Goal: Information Seeking & Learning: Learn about a topic

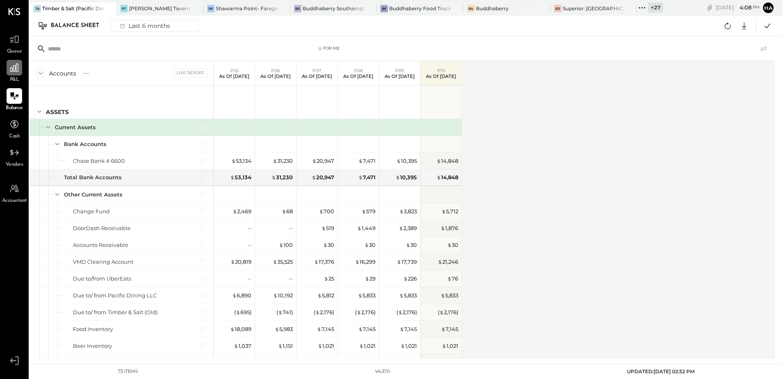
click at [11, 69] on icon at bounding box center [14, 68] width 8 height 8
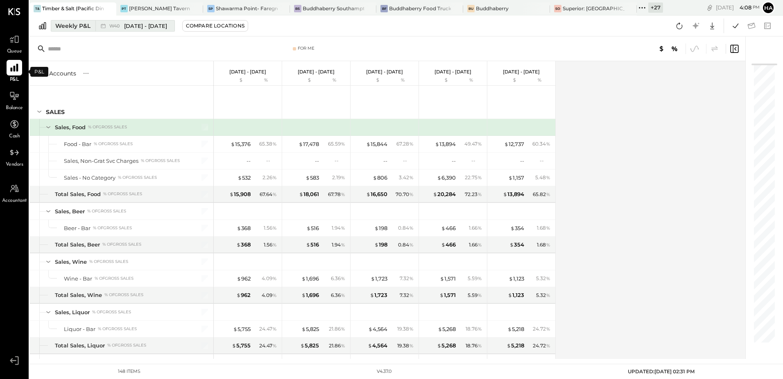
click at [138, 28] on span "[DATE] - [DATE]" at bounding box center [145, 26] width 43 height 8
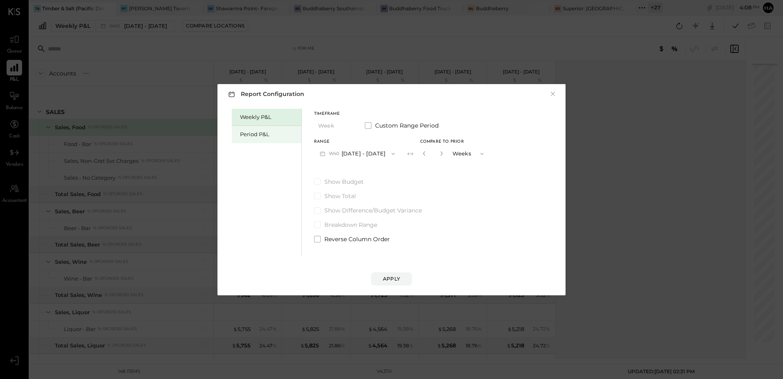
click at [268, 134] on div "Period P&L" at bounding box center [268, 134] width 57 height 8
click at [371, 152] on button "P10 [DATE] - [DATE]" at bounding box center [356, 153] width 84 height 15
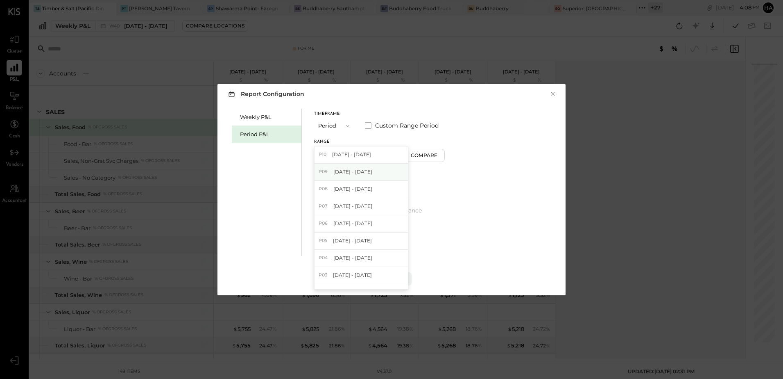
click at [361, 171] on span "[DATE] - [DATE]" at bounding box center [353, 171] width 39 height 7
click at [423, 157] on div "Compare" at bounding box center [425, 155] width 27 height 7
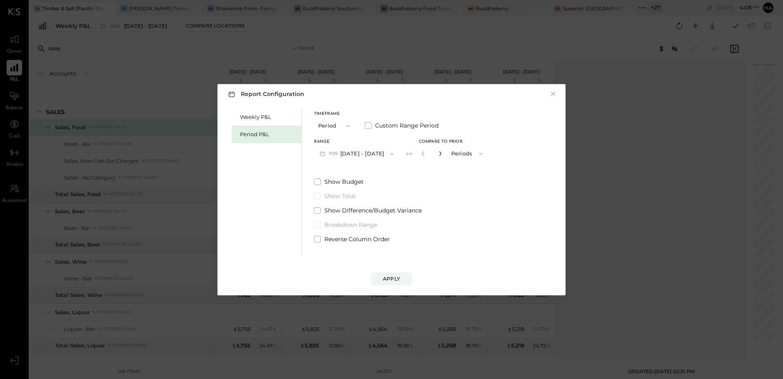
click at [439, 155] on icon "button" at bounding box center [440, 153] width 5 height 5
type input "*"
click at [393, 281] on div "Apply" at bounding box center [391, 278] width 17 height 7
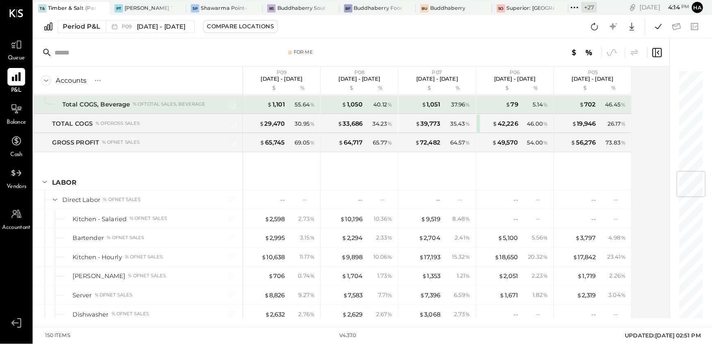
scroll to position [787, 0]
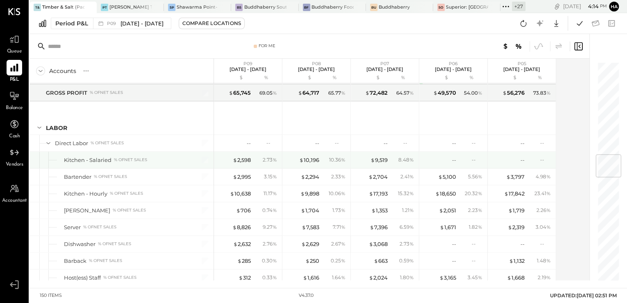
drag, startPoint x: 246, startPoint y: 157, endPoint x: 280, endPoint y: 160, distance: 34.2
click at [246, 157] on div "$ 2,598" at bounding box center [242, 160] width 18 height 8
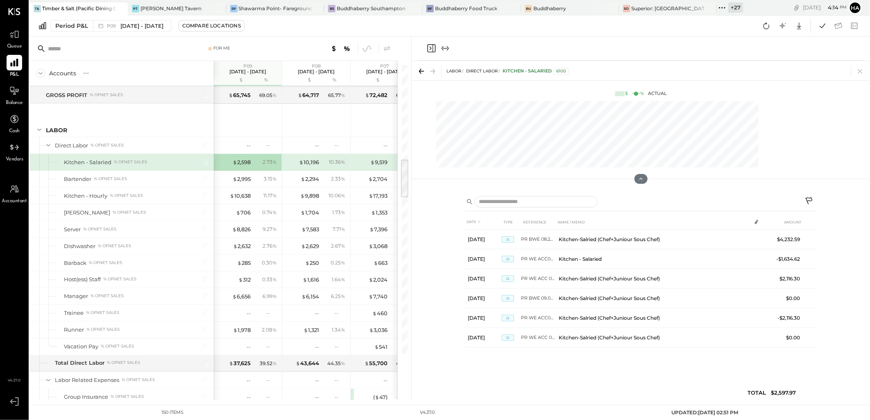
scroll to position [787, 0]
click at [783, 66] on icon at bounding box center [860, 71] width 11 height 11
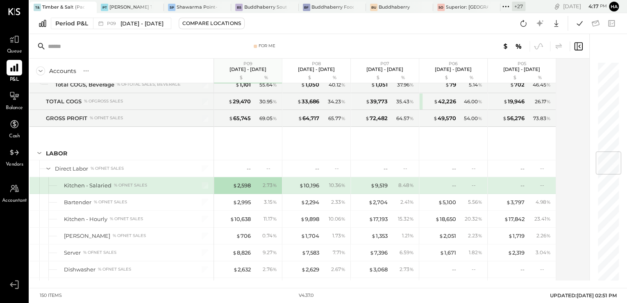
scroll to position [794, 0]
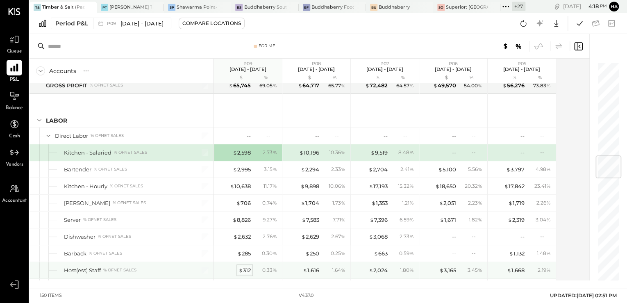
click at [247, 266] on div "$ 312" at bounding box center [244, 270] width 12 height 8
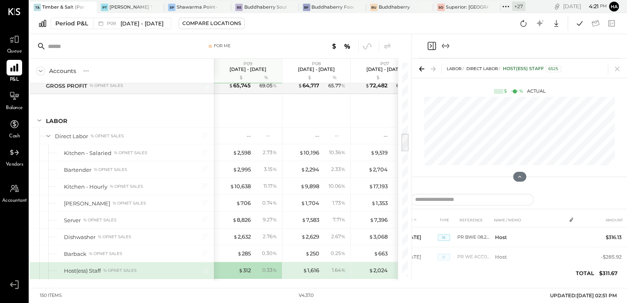
drag, startPoint x: 616, startPoint y: 68, endPoint x: 531, endPoint y: 156, distance: 122.3
click at [617, 68] on icon at bounding box center [616, 68] width 11 height 11
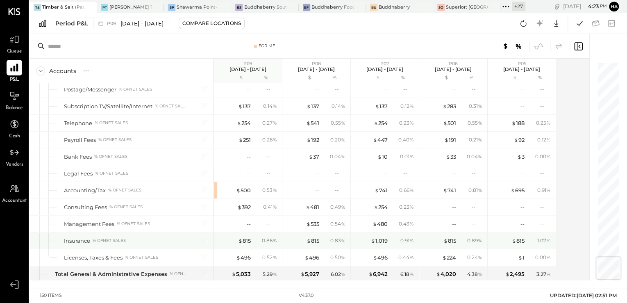
scroll to position [1679, 0]
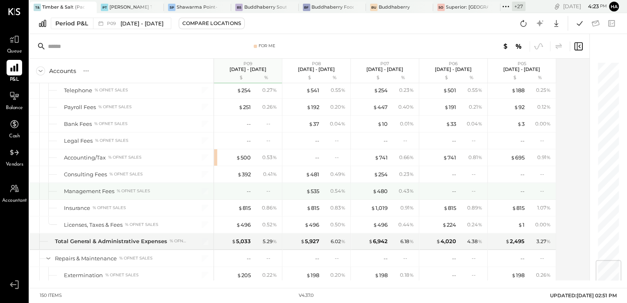
drag, startPoint x: 315, startPoint y: 183, endPoint x: 343, endPoint y: 197, distance: 31.0
click at [315, 187] on div "$ 535" at bounding box center [312, 191] width 13 height 8
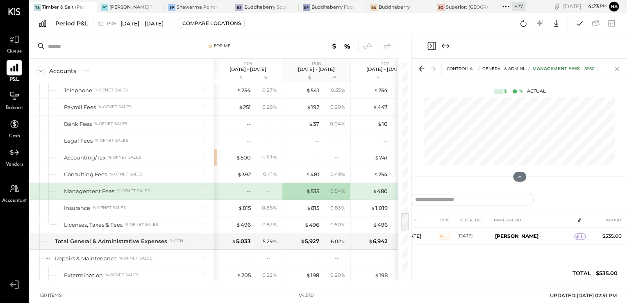
click at [620, 69] on icon at bounding box center [616, 68] width 11 height 11
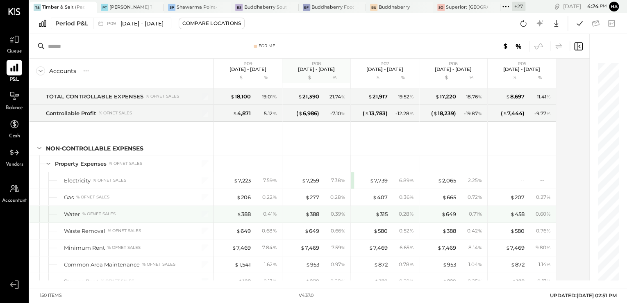
scroll to position [1974, 0]
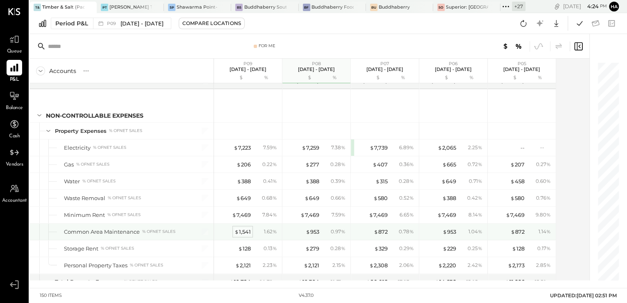
click at [243, 228] on div "$ 1,541" at bounding box center [242, 232] width 16 height 8
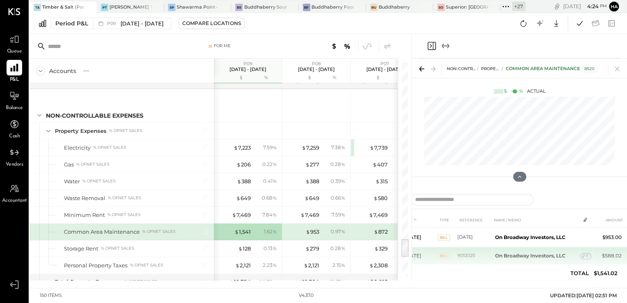
click at [586, 257] on span "1" at bounding box center [587, 256] width 2 height 6
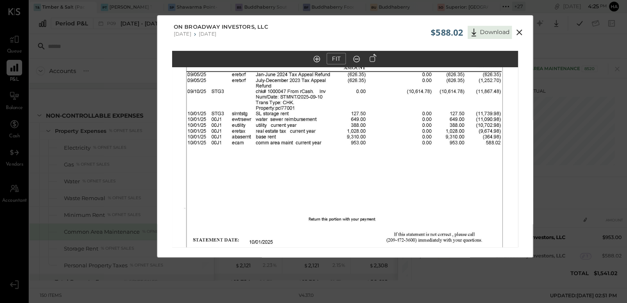
click at [518, 27] on button at bounding box center [519, 32] width 15 height 11
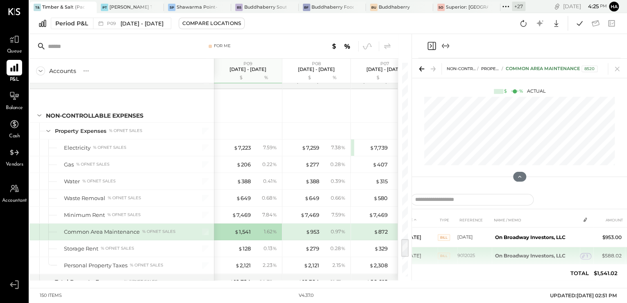
click at [584, 257] on icon at bounding box center [583, 256] width 6 height 6
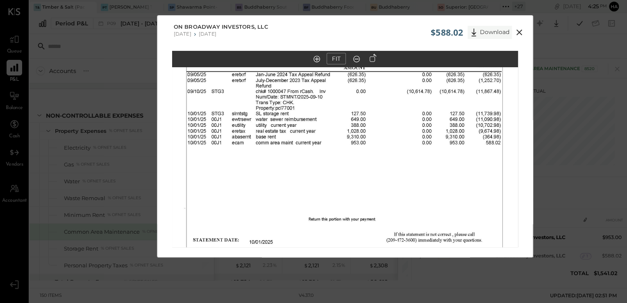
click at [484, 33] on button "Download" at bounding box center [489, 32] width 44 height 13
click at [297, 48] on div "$588.02 Download On Broadway Investors, LLC 07/21/2025 07/27/2025 FIT" at bounding box center [345, 136] width 376 height 242
click at [111, 128] on div "$588.02 Download On Broadway Investors, LLC 07/21/2025 07/27/2025 FIT" at bounding box center [313, 151] width 627 height 303
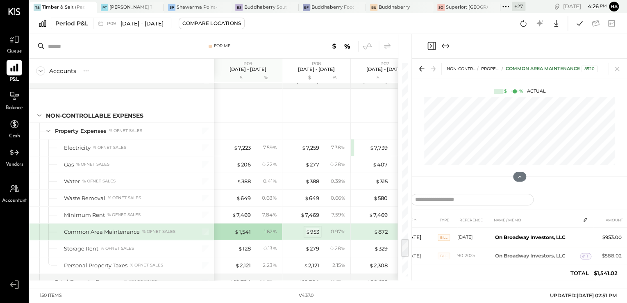
click at [312, 228] on div "$ 953" at bounding box center [313, 232] width 14 height 8
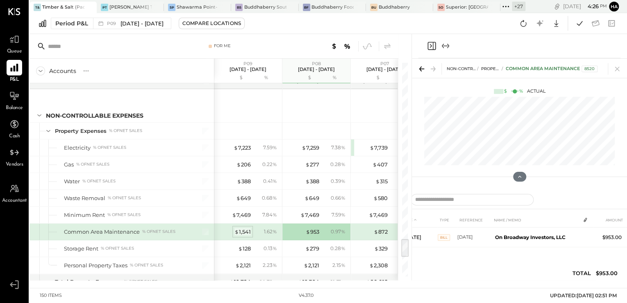
click at [243, 228] on div "$ 1,541" at bounding box center [242, 232] width 16 height 8
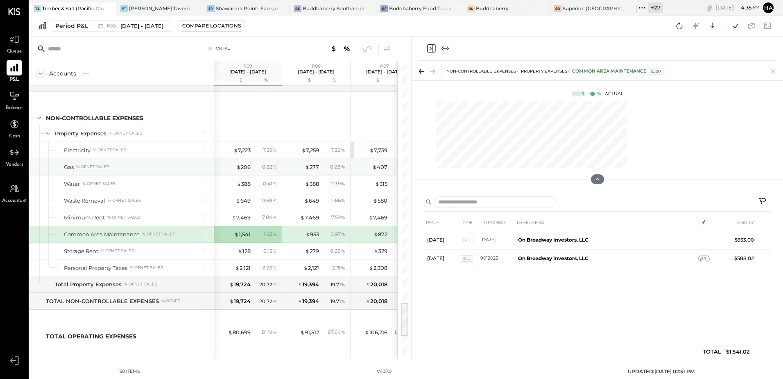
scroll to position [1974, 0]
click at [775, 70] on icon at bounding box center [773, 71] width 11 height 11
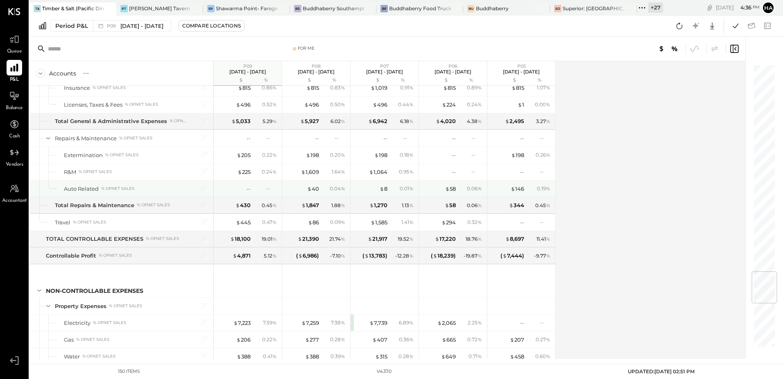
scroll to position [1761, 0]
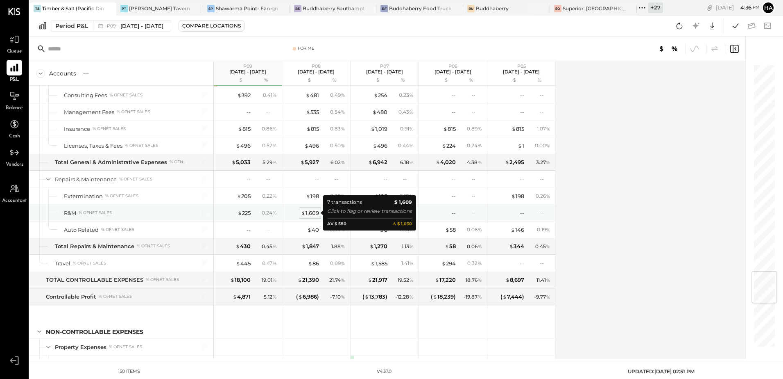
click at [310, 213] on div "$ 1,609" at bounding box center [310, 213] width 18 height 8
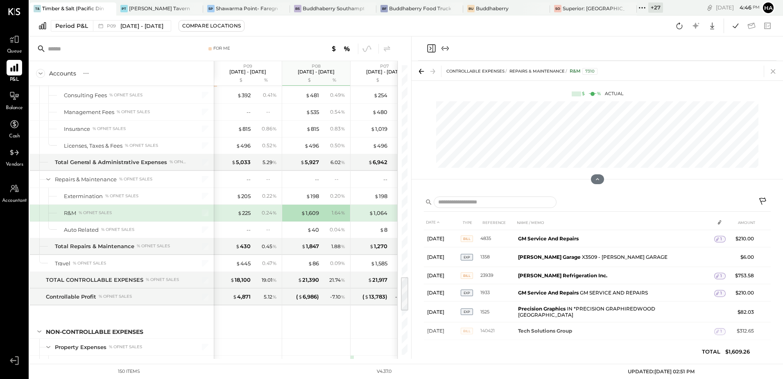
click at [774, 71] on icon at bounding box center [773, 71] width 5 height 5
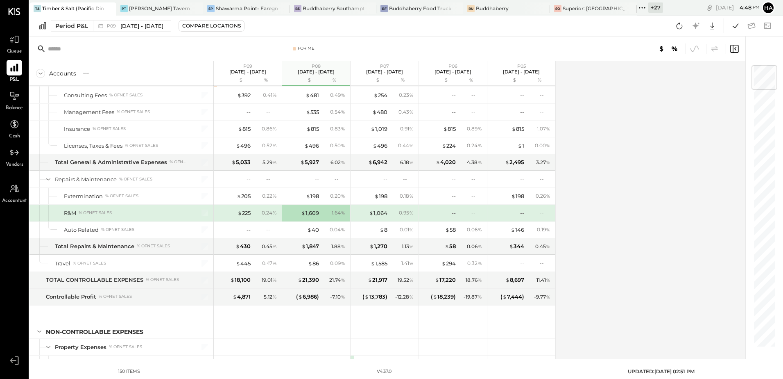
click at [594, 140] on div "Accounts S % GL P09 [DATE] - [DATE] $ % P08 [DATE] - [DATE] $ % P07 [DATE] - [D…" at bounding box center [388, 209] width 717 height 297
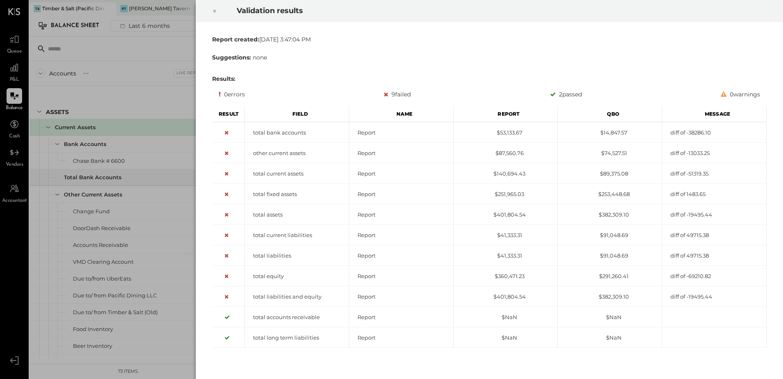
click at [216, 10] on icon at bounding box center [214, 11] width 3 height 3
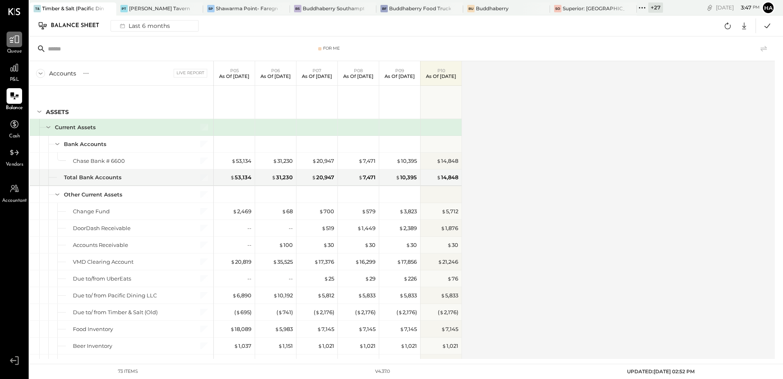
click at [16, 41] on icon at bounding box center [14, 39] width 11 height 11
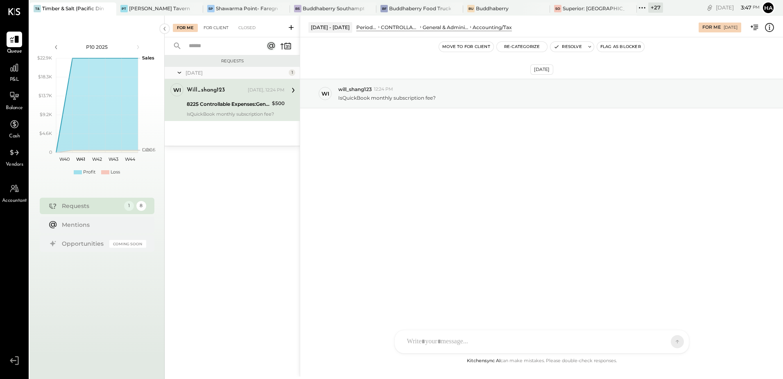
click at [218, 27] on div "For Client" at bounding box center [216, 28] width 33 height 8
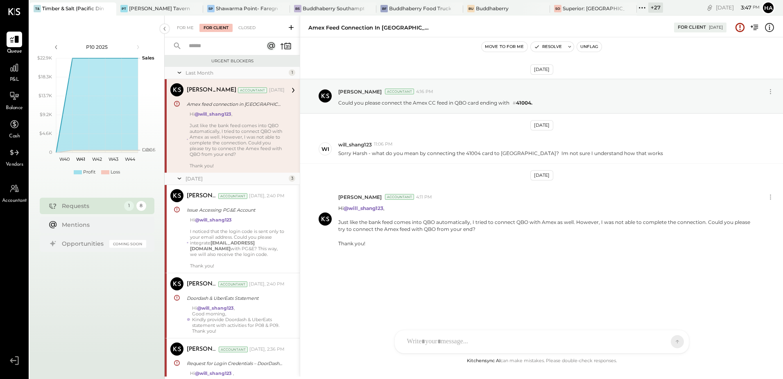
click at [293, 25] on icon at bounding box center [291, 27] width 8 height 8
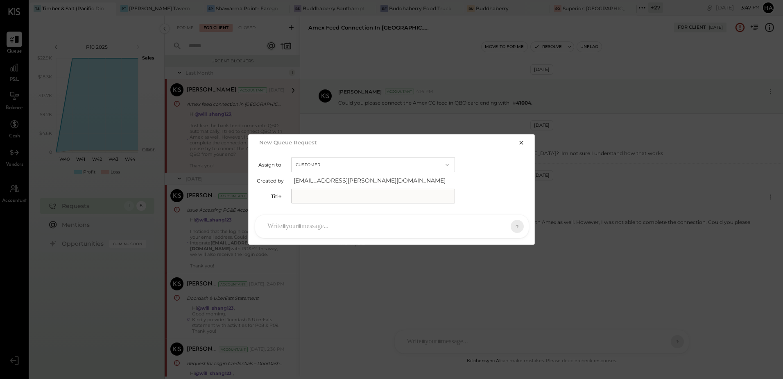
click at [326, 196] on input "text" at bounding box center [373, 195] width 164 height 15
type input "**********"
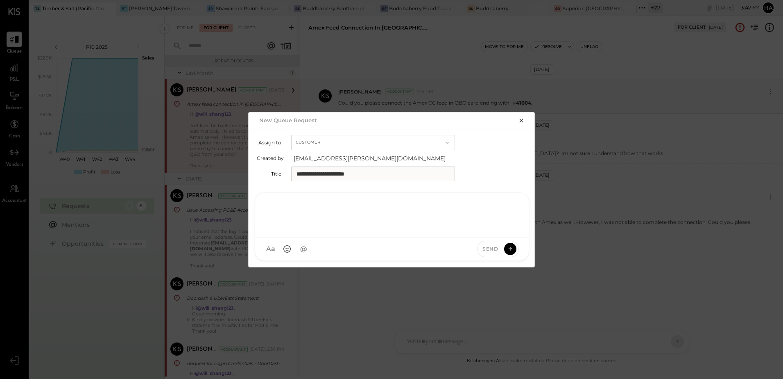
click at [301, 225] on div at bounding box center [391, 213] width 257 height 33
click at [328, 208] on span "will_shang123" at bounding box center [334, 211] width 64 height 8
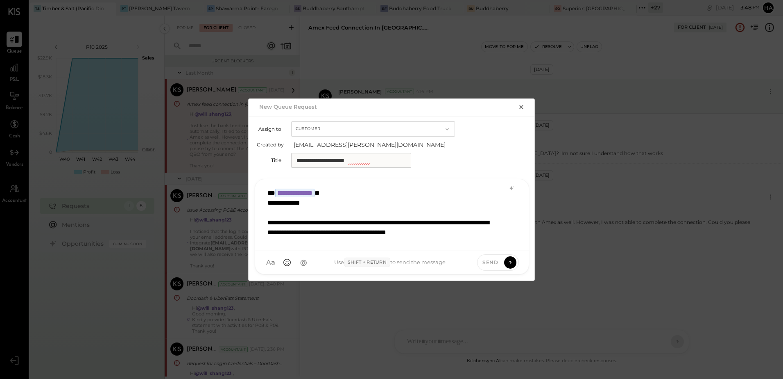
scroll to position [1, 0]
click at [512, 188] on icon at bounding box center [512, 188] width 4 height 4
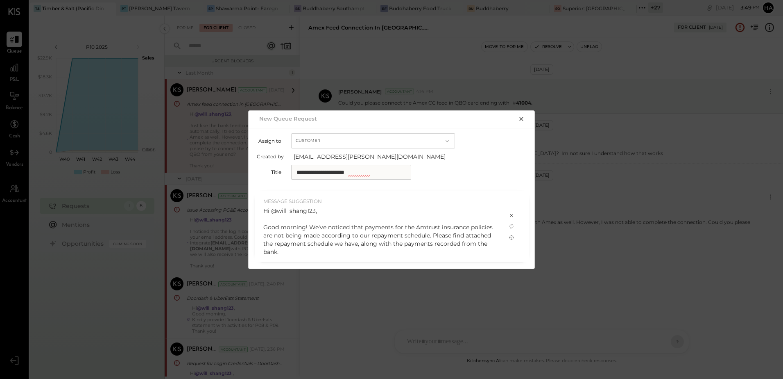
click at [513, 237] on icon at bounding box center [511, 237] width 7 height 7
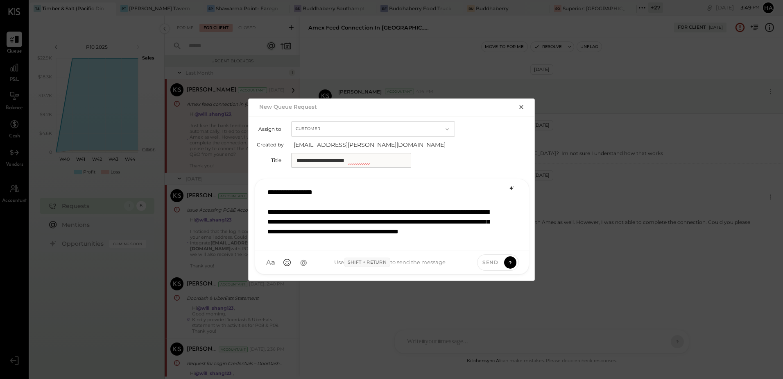
scroll to position [0, 0]
click at [393, 220] on div "**********" at bounding box center [391, 214] width 256 height 61
click at [438, 242] on div "**********" at bounding box center [391, 212] width 256 height 61
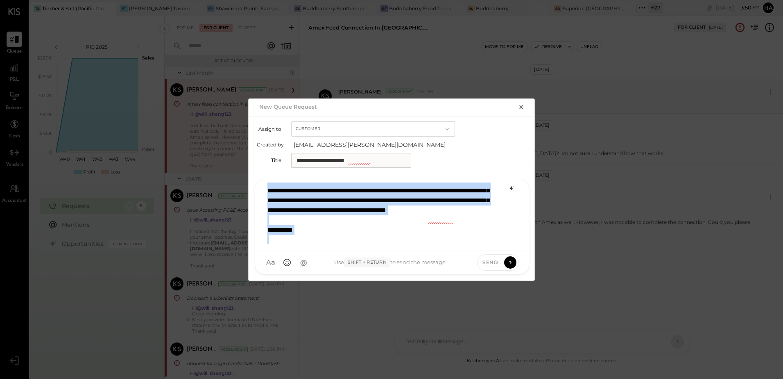
scroll to position [0, 0]
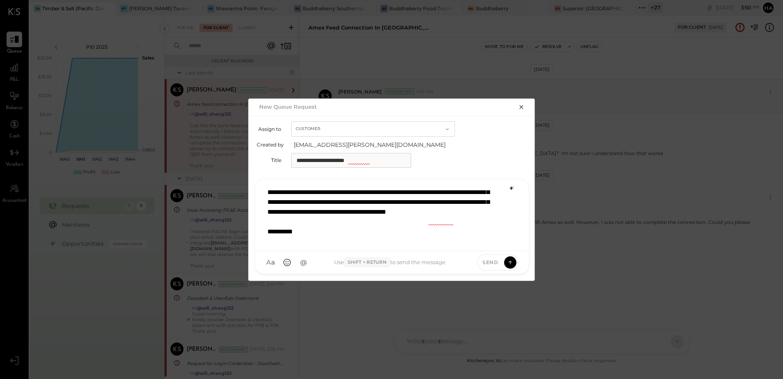
click at [511, 187] on icon at bounding box center [511, 188] width 7 height 7
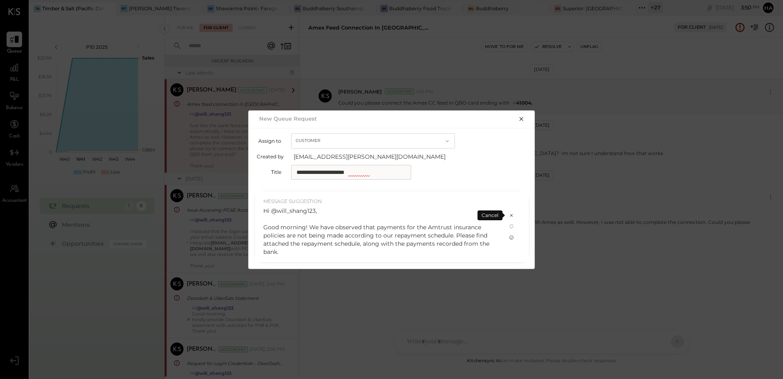
click at [514, 237] on icon at bounding box center [511, 237] width 7 height 7
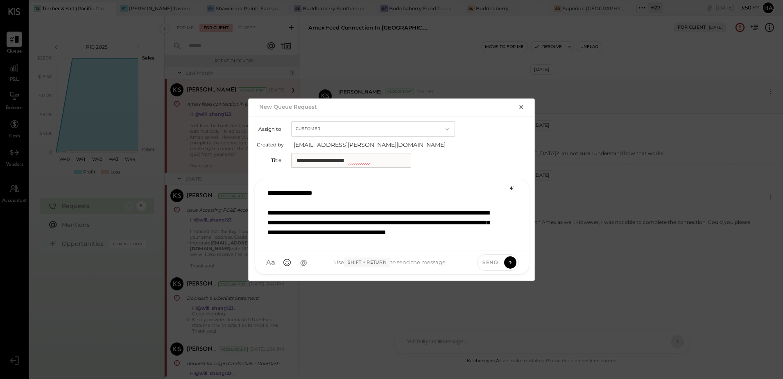
scroll to position [2, 0]
click at [396, 228] on p "**********" at bounding box center [382, 240] width 228 height 108
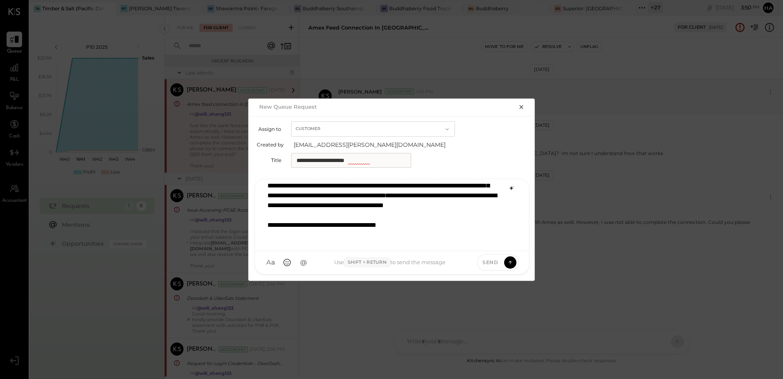
scroll to position [35, 0]
click at [428, 233] on p "**********" at bounding box center [382, 195] width 228 height 89
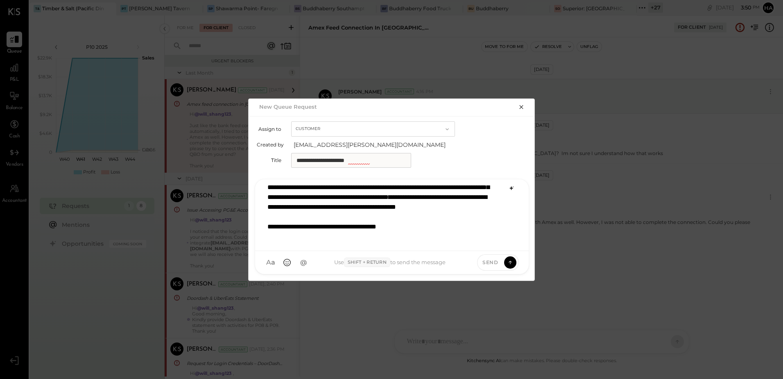
click at [351, 213] on p "**********" at bounding box center [382, 197] width 228 height 89
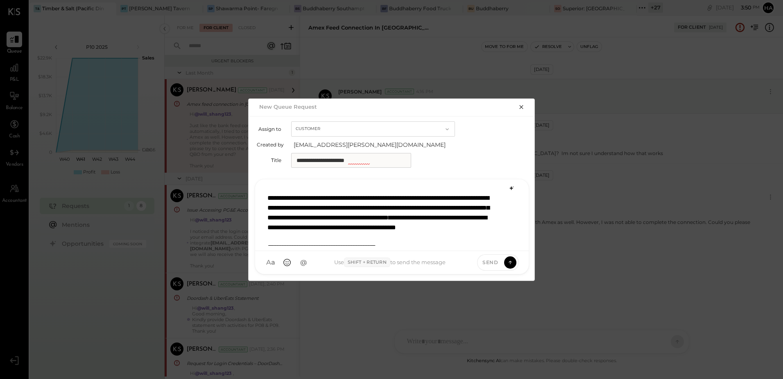
scroll to position [5, 0]
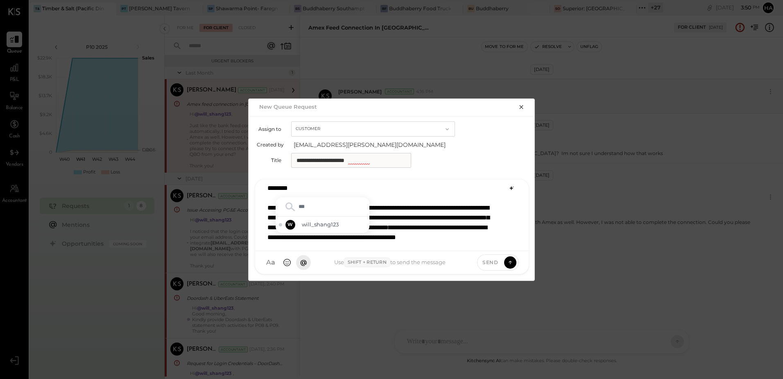
type input "****"
click at [329, 221] on span "will_shang123" at bounding box center [334, 224] width 64 height 8
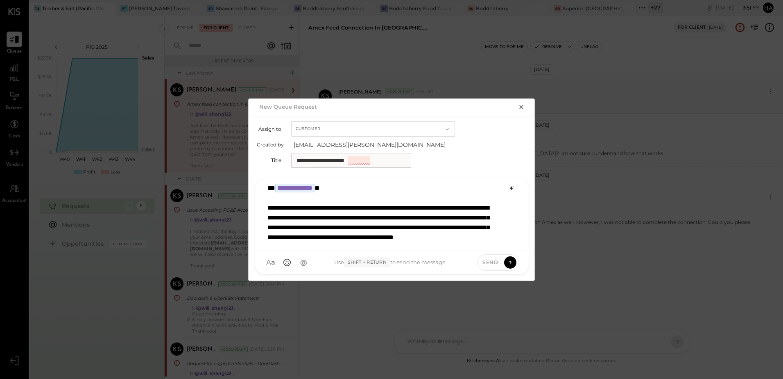
click at [380, 163] on input "**********" at bounding box center [351, 160] width 120 height 15
click at [360, 162] on input "**********" at bounding box center [351, 160] width 120 height 15
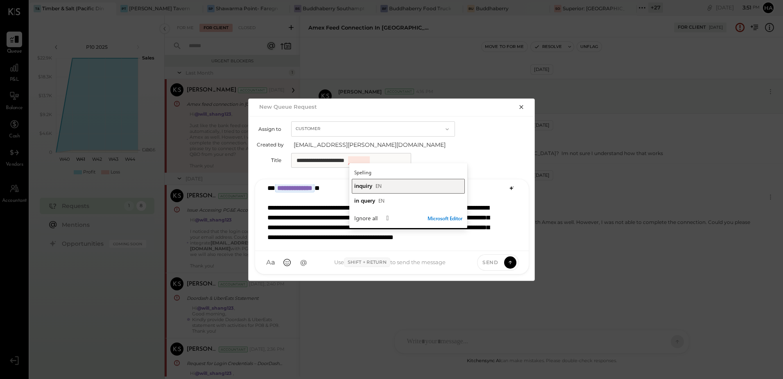
click at [367, 187] on span "inquiry" at bounding box center [363, 186] width 18 height 8
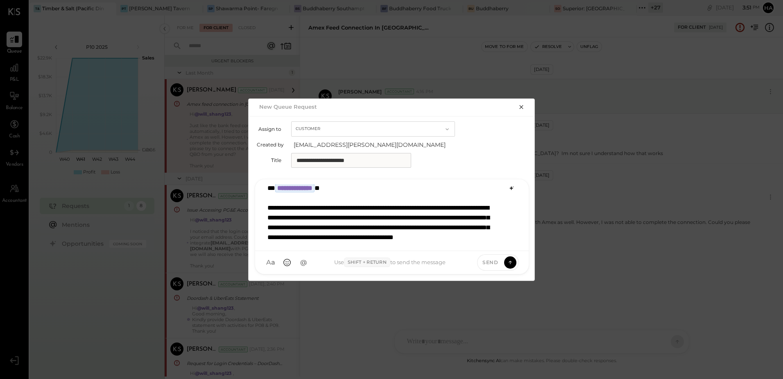
scroll to position [2, 0]
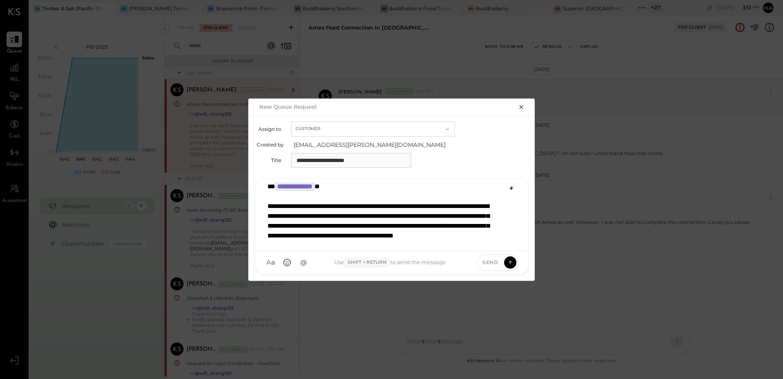
click at [440, 233] on p "**********" at bounding box center [382, 226] width 228 height 89
click at [386, 225] on p "**********" at bounding box center [382, 226] width 228 height 89
click at [346, 227] on p "**********" at bounding box center [382, 226] width 228 height 89
click at [410, 228] on p "**********" at bounding box center [382, 226] width 228 height 89
click at [480, 223] on p "**********" at bounding box center [382, 226] width 228 height 89
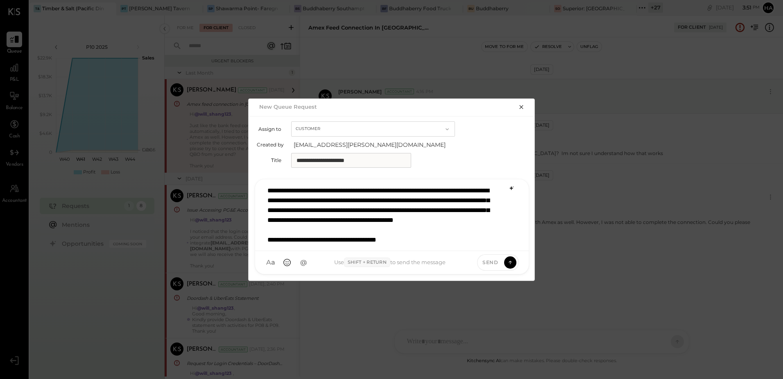
scroll to position [30, 0]
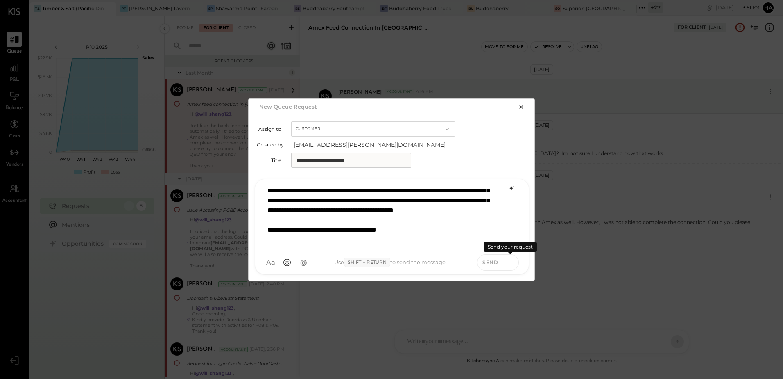
click at [511, 263] on icon at bounding box center [510, 262] width 7 height 8
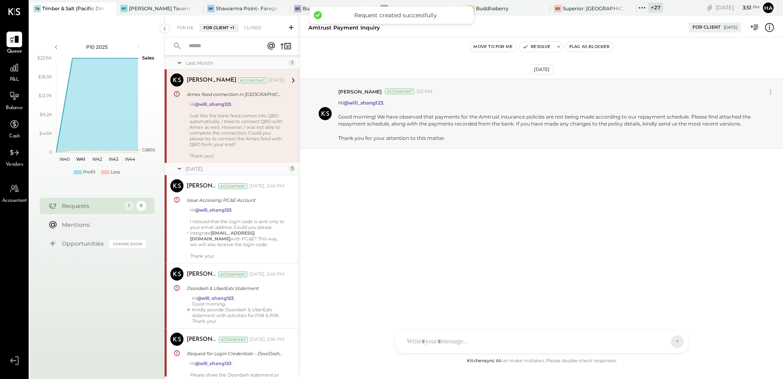
scroll to position [0, 0]
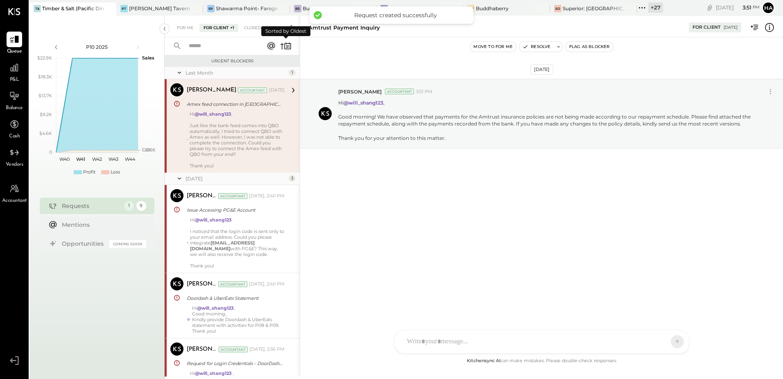
click at [280, 46] on icon at bounding box center [285, 45] width 11 height 11
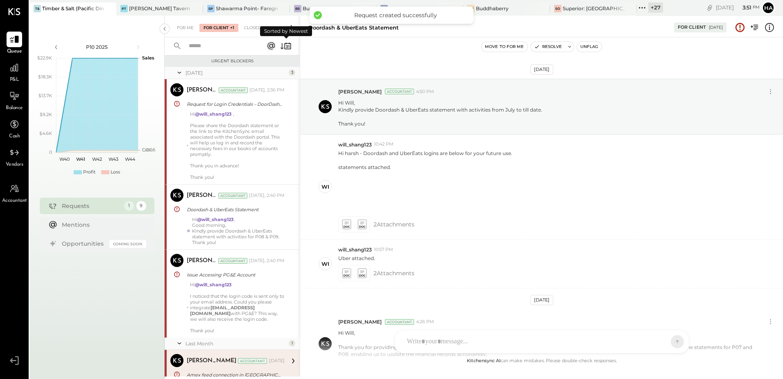
scroll to position [167, 0]
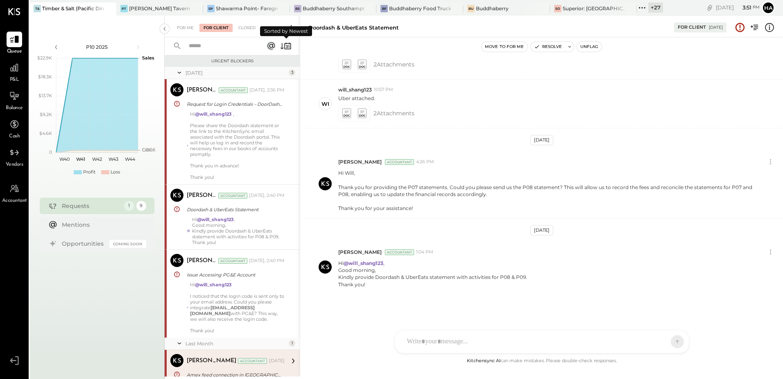
click at [280, 46] on icon at bounding box center [285, 45] width 11 height 11
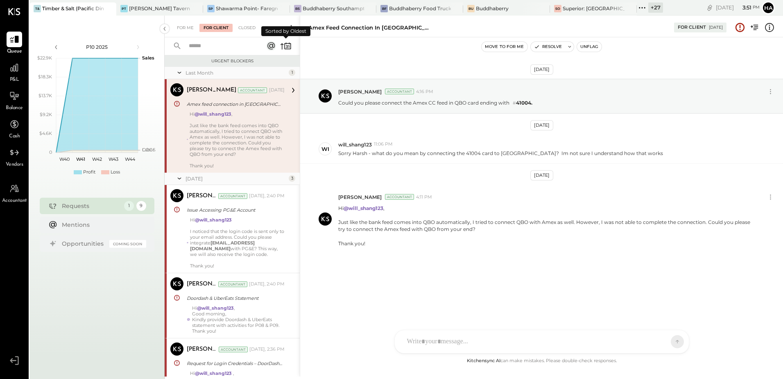
click at [281, 45] on icon at bounding box center [282, 46] width 3 height 6
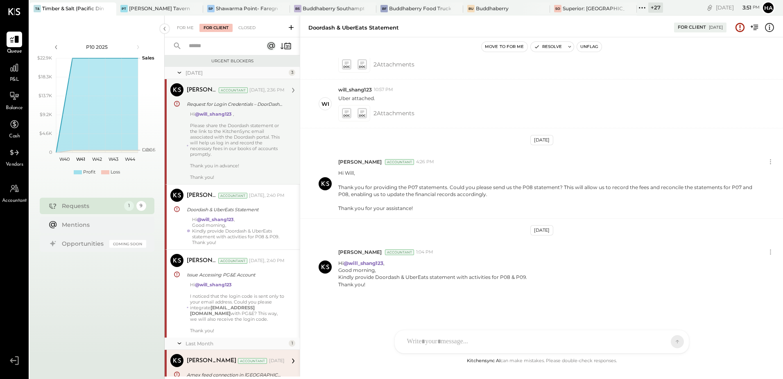
click at [247, 128] on div "Hi @will_shang123 , Please share the Doordash statement or the link to the Kitc…" at bounding box center [237, 145] width 95 height 69
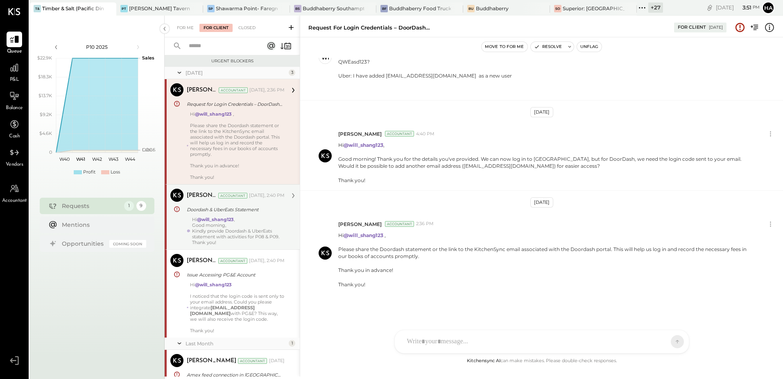
drag, startPoint x: 242, startPoint y: 225, endPoint x: 257, endPoint y: 202, distance: 28.2
click at [247, 221] on div "Hi @will_shang123 , Good morning, Kindly provide Doordash & UberEats statement …" at bounding box center [238, 230] width 93 height 29
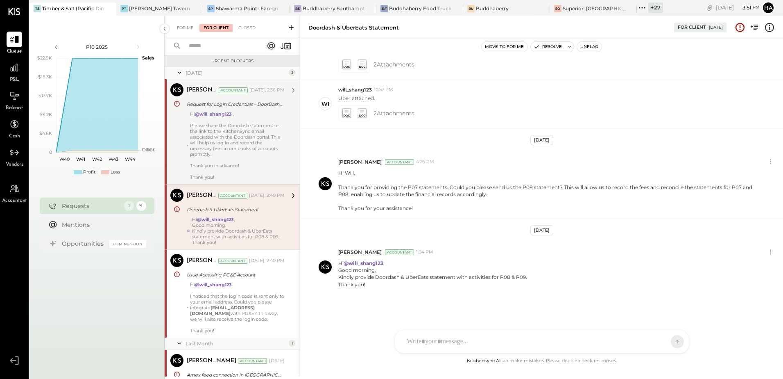
scroll to position [167, 0]
click at [289, 45] on icon at bounding box center [285, 45] width 11 height 11
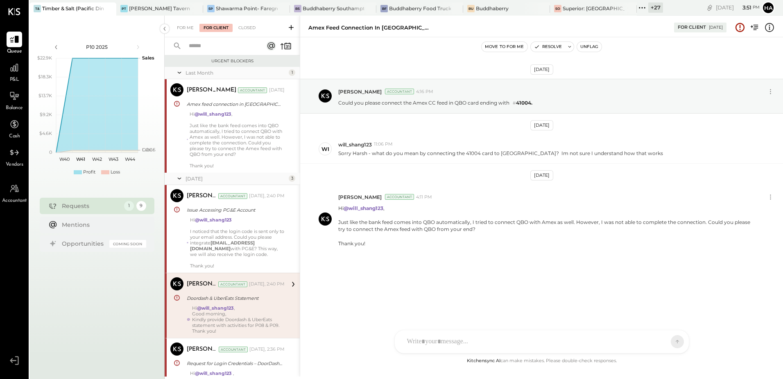
click at [227, 45] on input "text" at bounding box center [221, 46] width 74 height 14
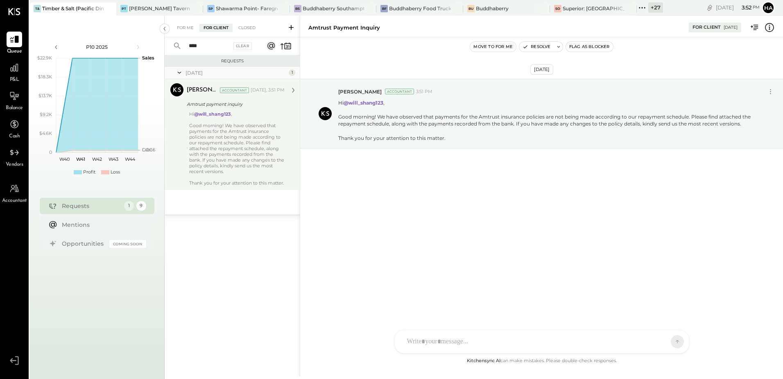
type input "****"
click at [250, 132] on p "Hi @will_shang123 , Good morning! We have observed that payments for the Amtrus…" at bounding box center [236, 148] width 95 height 75
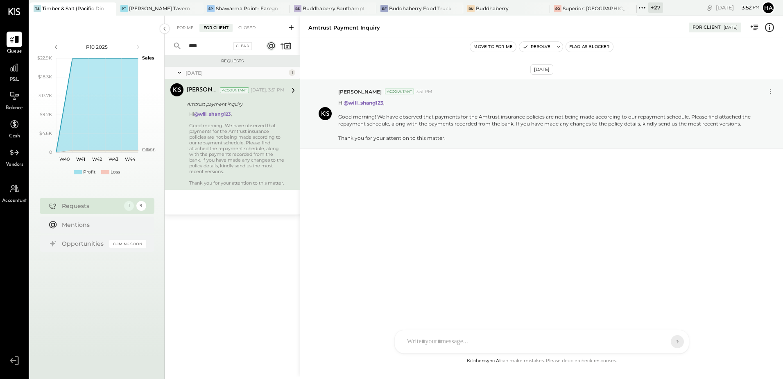
click at [463, 222] on div "Oct 6th, 2025 Harsh Talajiya Accountant 3:51 PM Hi @will_shang123 , Good mornin…" at bounding box center [541, 196] width 483 height 318
click at [462, 345] on div at bounding box center [542, 341] width 294 height 23
click at [430, 342] on icon at bounding box center [426, 341] width 9 height 9
click at [426, 343] on icon at bounding box center [426, 342] width 5 height 6
click at [428, 342] on icon at bounding box center [426, 341] width 9 height 9
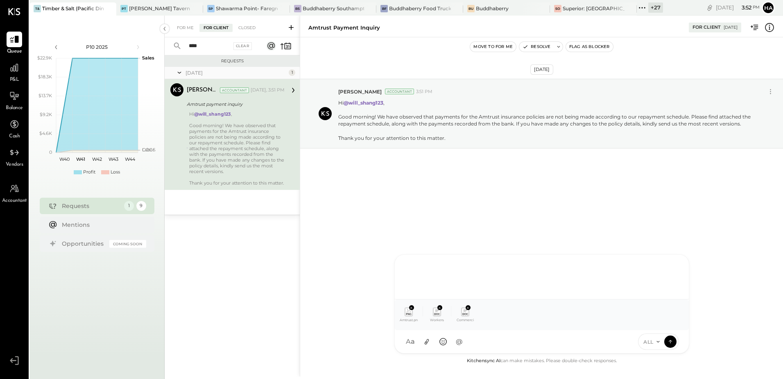
click at [455, 266] on div at bounding box center [542, 275] width 278 height 33
click at [567, 278] on div "**********" at bounding box center [542, 275] width 278 height 33
click at [475, 282] on div "**********" at bounding box center [542, 275] width 278 height 33
click at [510, 270] on div "**********" at bounding box center [542, 275] width 278 height 33
click at [674, 262] on icon at bounding box center [675, 262] width 2 height 2
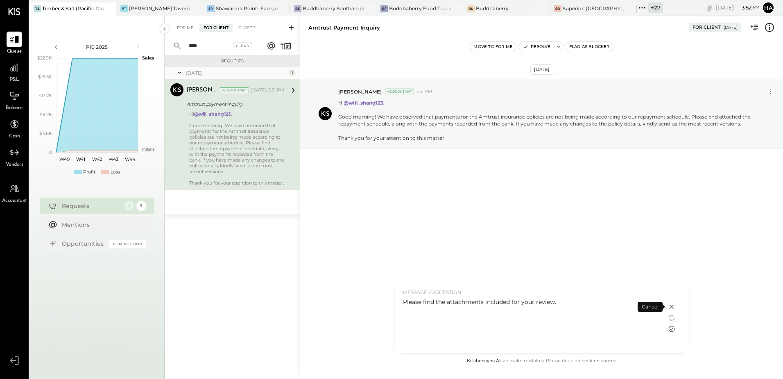
click at [674, 330] on icon at bounding box center [672, 329] width 10 height 10
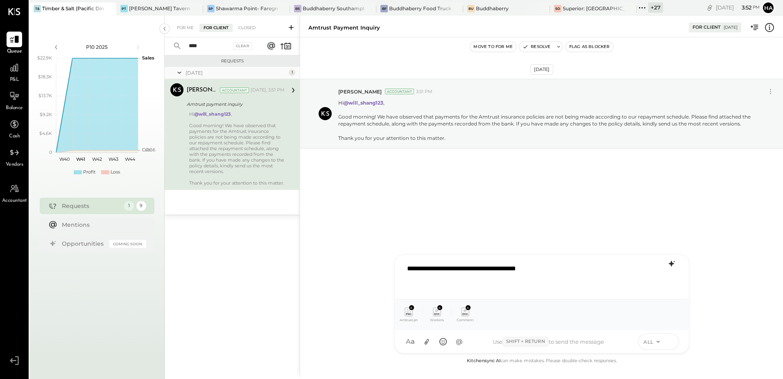
click at [670, 342] on icon at bounding box center [670, 341] width 7 height 8
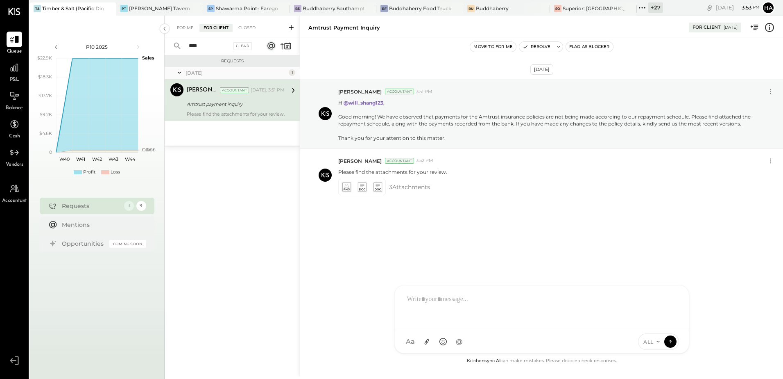
click at [593, 45] on button "Flag as Blocker" at bounding box center [589, 47] width 47 height 10
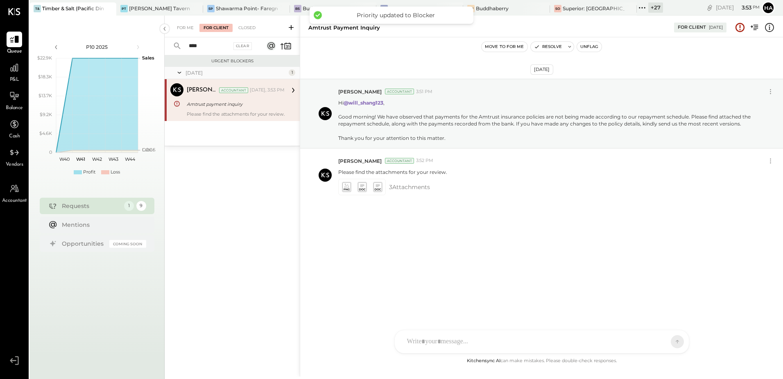
drag, startPoint x: 206, startPoint y: 48, endPoint x: 142, endPoint y: 54, distance: 64.6
click at [142, 54] on div "P10 2025 polygon, polyline { transition: fill-opacity 0.1s, stroke-opacity 0.1s…" at bounding box center [407, 205] width 754 height 379
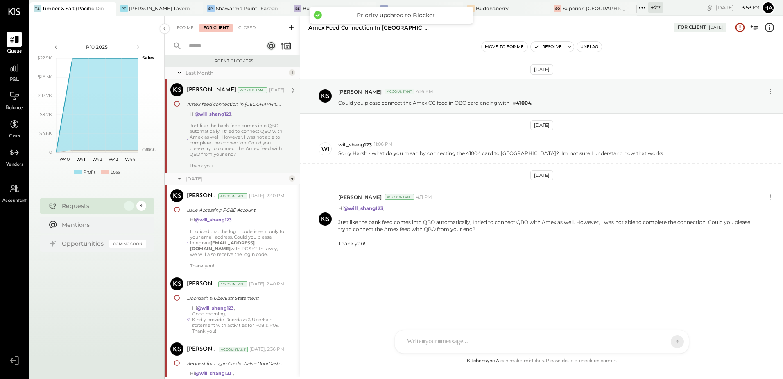
click at [249, 125] on div "Just like the bank feed comes into QBO automatically, I tried to connect QBO wi…" at bounding box center [237, 140] width 95 height 34
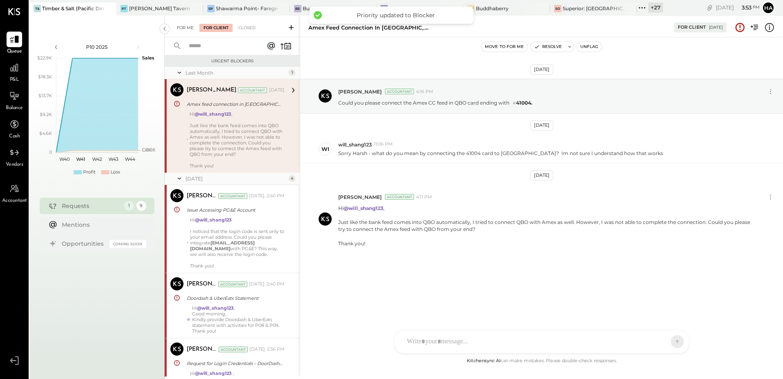
click at [186, 26] on div "For Me" at bounding box center [185, 28] width 25 height 8
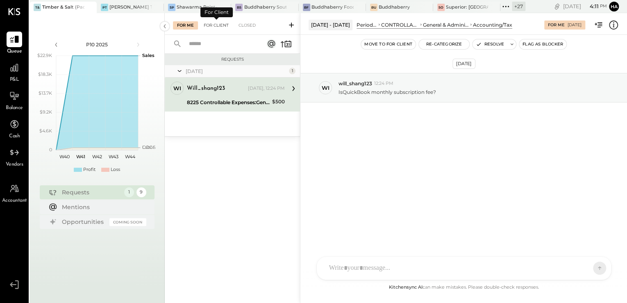
click at [220, 25] on div "For Client" at bounding box center [216, 25] width 33 height 8
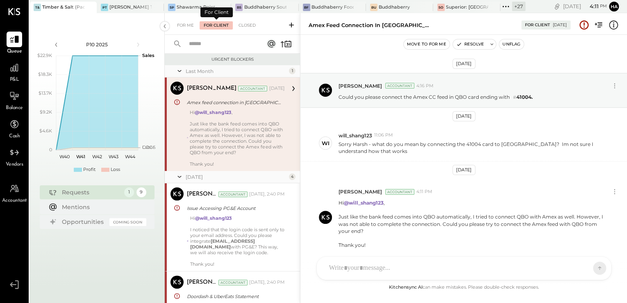
scroll to position [33, 0]
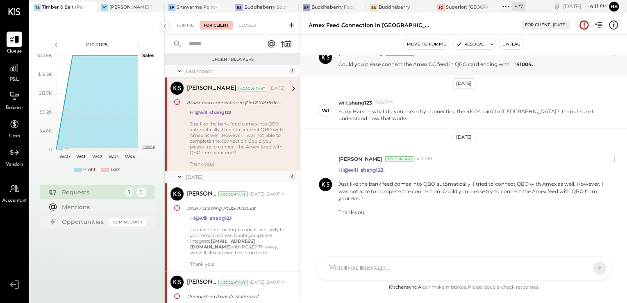
click at [293, 25] on icon at bounding box center [291, 25] width 8 height 8
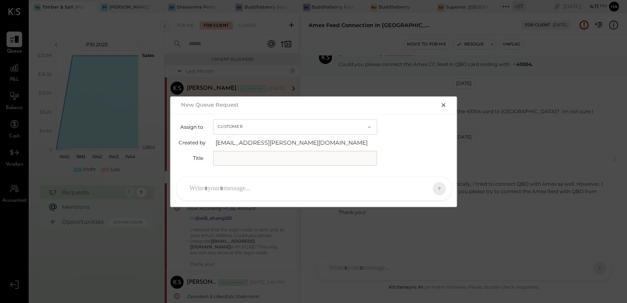
click at [250, 159] on input "text" at bounding box center [295, 158] width 164 height 15
type input "*"
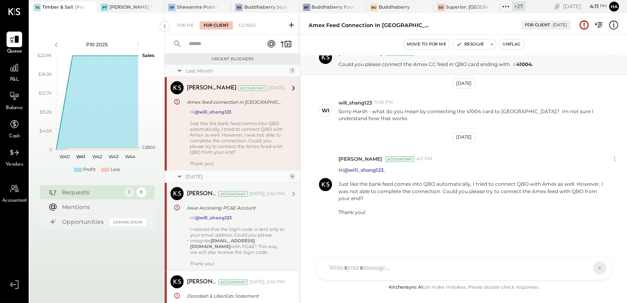
scroll to position [0, 0]
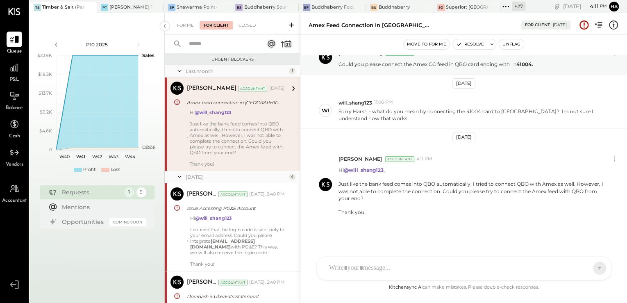
click at [292, 25] on icon at bounding box center [291, 25] width 5 height 5
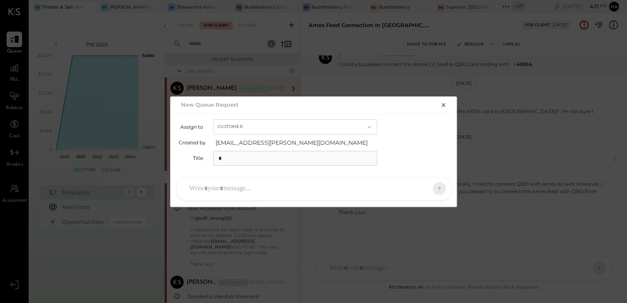
click at [244, 158] on input "*" at bounding box center [295, 158] width 164 height 15
type input "**********"
click at [229, 192] on div at bounding box center [306, 188] width 243 height 18
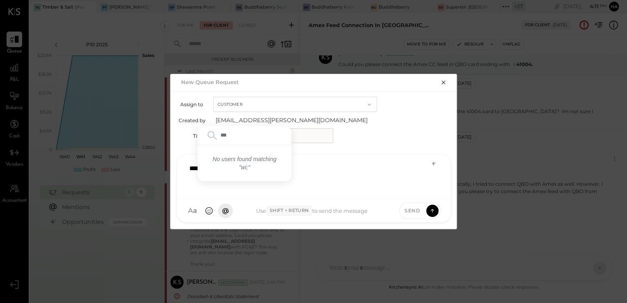
type input "**"
click at [238, 172] on span "will_shang123" at bounding box center [256, 173] width 64 height 8
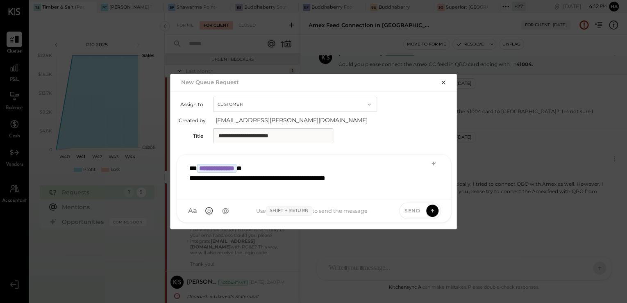
click at [248, 134] on input "**********" at bounding box center [273, 135] width 120 height 15
click at [300, 136] on input "**********" at bounding box center [273, 135] width 120 height 15
type input "**********"
click at [431, 209] on icon at bounding box center [432, 210] width 7 height 8
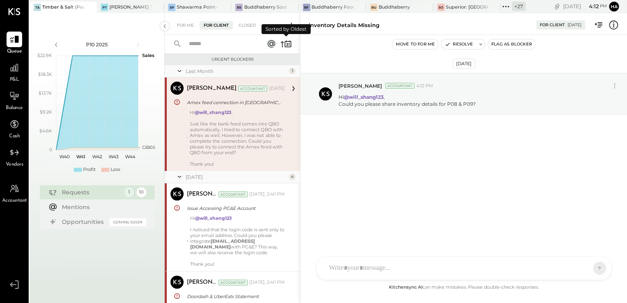
click at [282, 45] on icon at bounding box center [282, 44] width 3 height 6
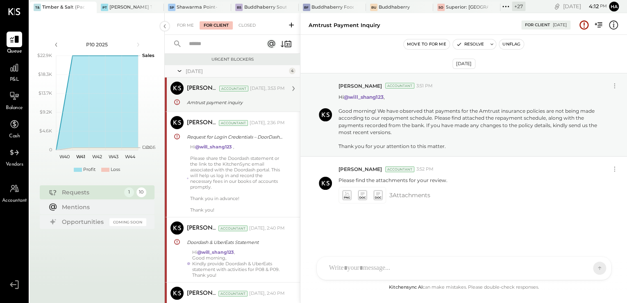
click at [248, 96] on div "Harsh Talajiya Accountant Today, 3:53 PM Amtrust payment inquiry Please find th…" at bounding box center [236, 95] width 98 height 26
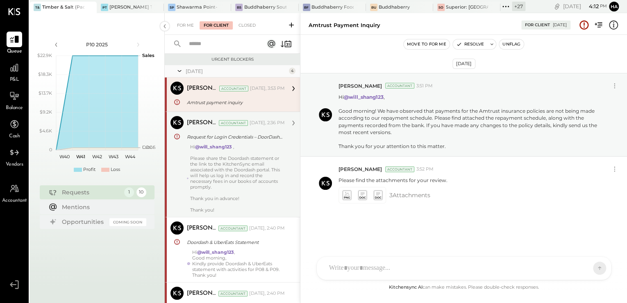
click at [249, 160] on div "Hi @will_shang123 , Please share the Doordash statement or the link to the Kitc…" at bounding box center [237, 178] width 95 height 69
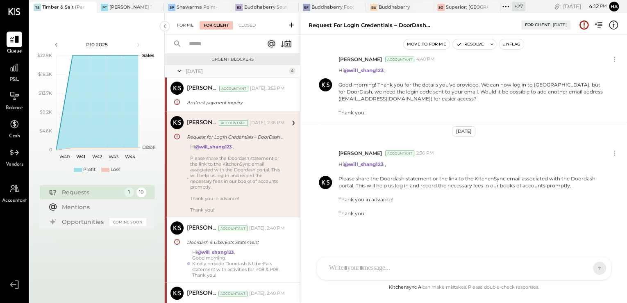
click at [185, 26] on div "For Me" at bounding box center [185, 25] width 25 height 8
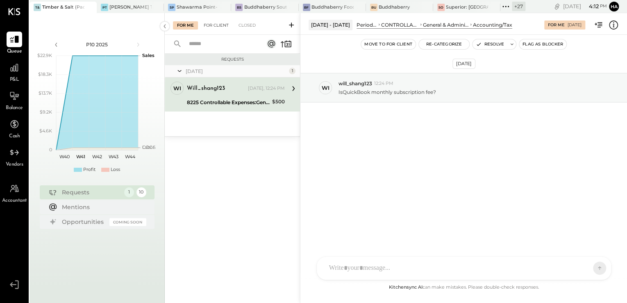
click at [218, 25] on div "For Client" at bounding box center [216, 25] width 33 height 8
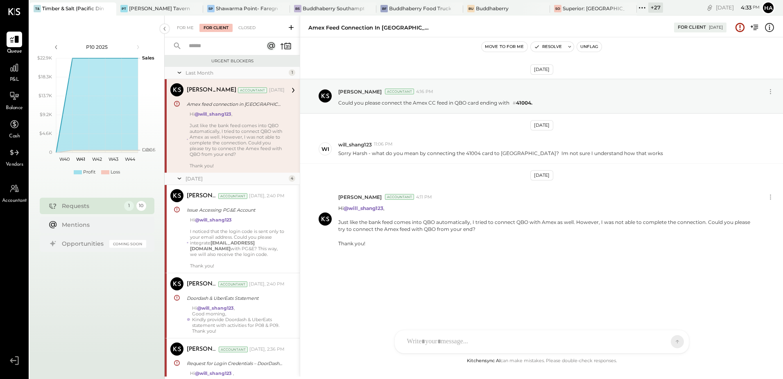
click at [439, 283] on div "Sep 3rd, 2025 Harsh Talajiya Accountant 4:16 PM Could you please connect the Am…" at bounding box center [541, 186] width 483 height 257
click at [551, 22] on div "Amex feed connection in QBO For Client 09/10/2025" at bounding box center [541, 26] width 483 height 16
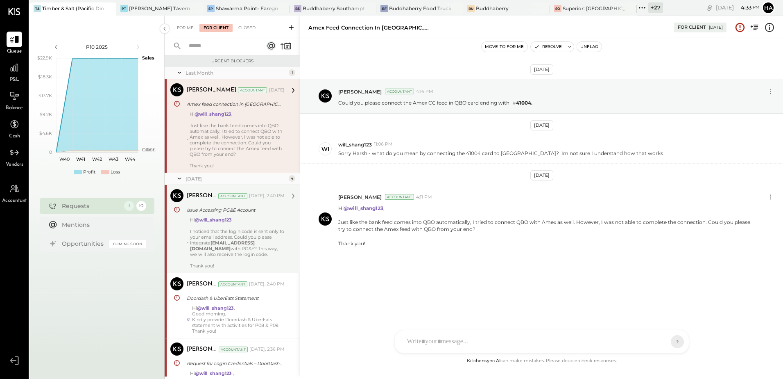
click at [238, 233] on div "Hi @will_shang123 I noticed that the login code is sent only to your email addr…" at bounding box center [237, 243] width 95 height 52
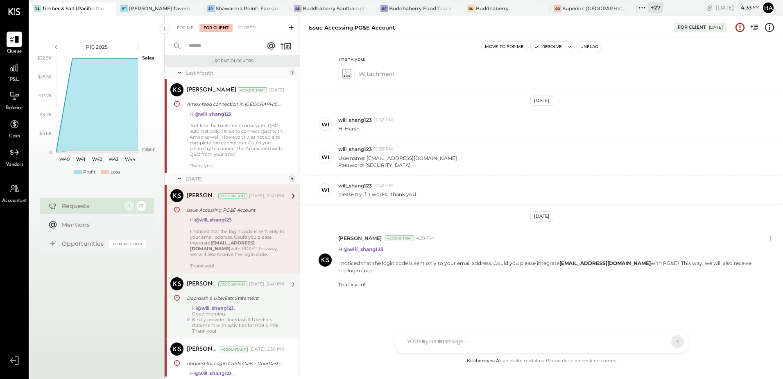
click at [231, 300] on div "Doordash & UberEats Statement" at bounding box center [234, 298] width 95 height 8
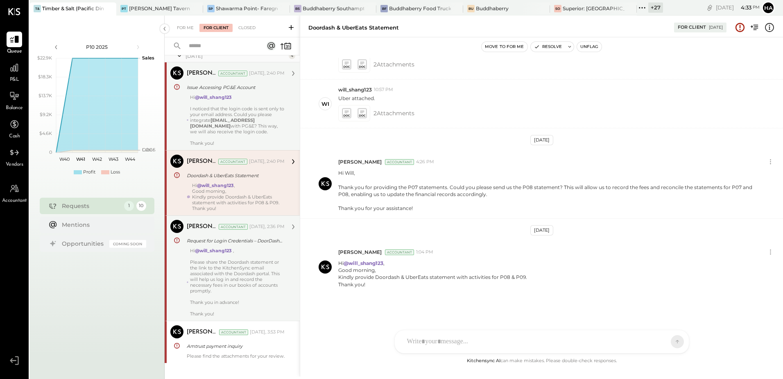
scroll to position [123, 0]
click at [244, 260] on div "Hi @will_shang123 , Please share the Doordash statement or the link to the Kitc…" at bounding box center [237, 281] width 95 height 69
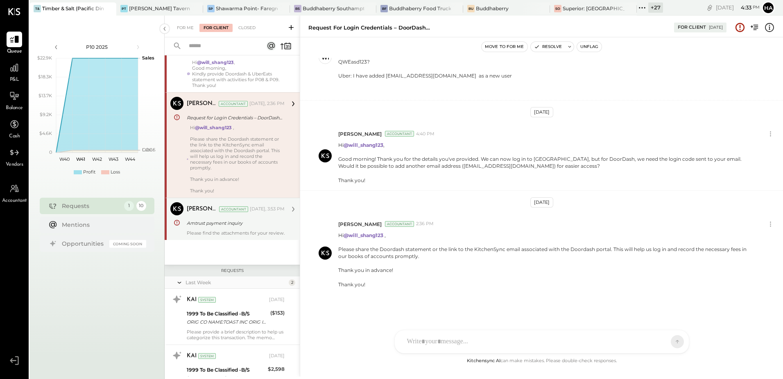
scroll to position [246, 0]
click at [251, 220] on div "Amtrust payment inquiry" at bounding box center [234, 222] width 95 height 8
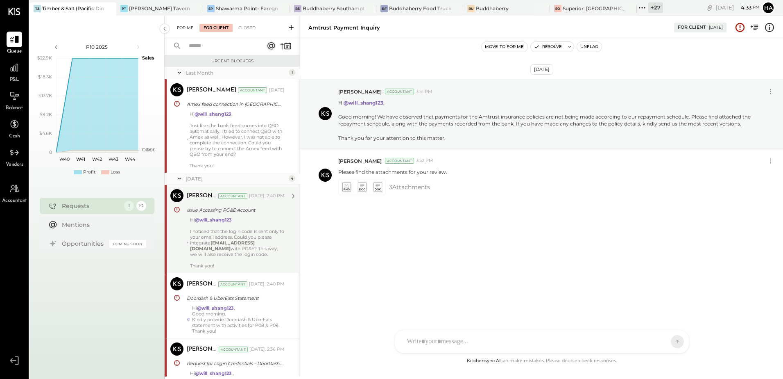
click at [186, 25] on div "For Me" at bounding box center [185, 28] width 25 height 8
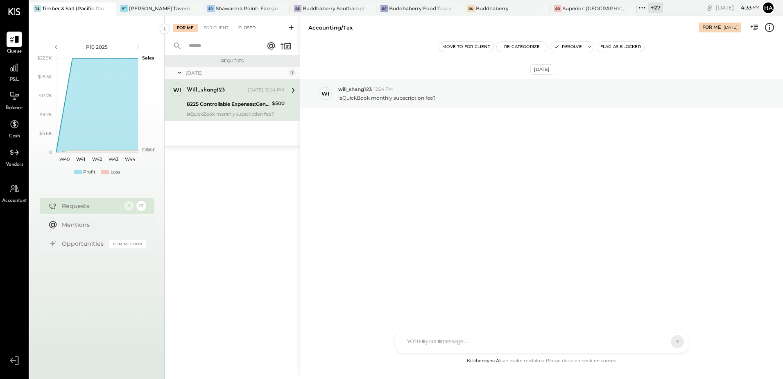
click at [245, 27] on div "Closed" at bounding box center [246, 28] width 25 height 8
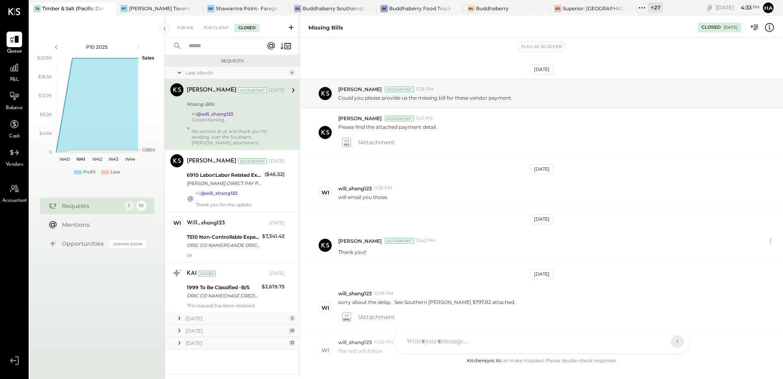
scroll to position [150, 0]
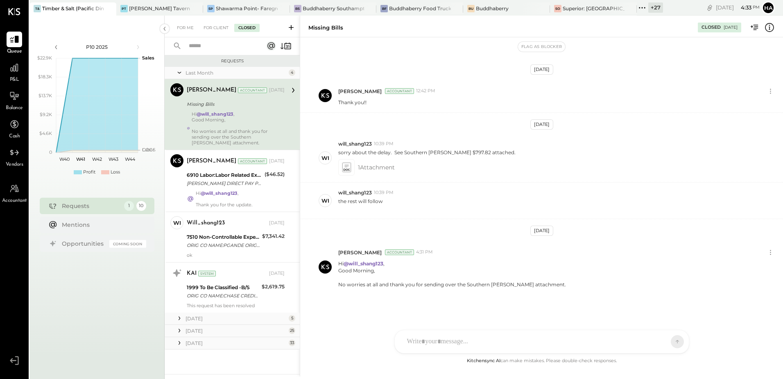
click at [261, 125] on div at bounding box center [238, 126] width 93 height 6
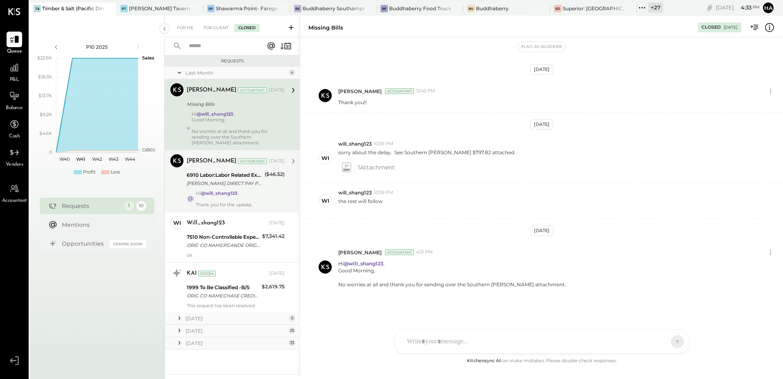
click at [238, 183] on div "[PERSON_NAME] DIRECT PAY PHONE [GEOGRAPHIC_DATA]" at bounding box center [224, 183] width 75 height 8
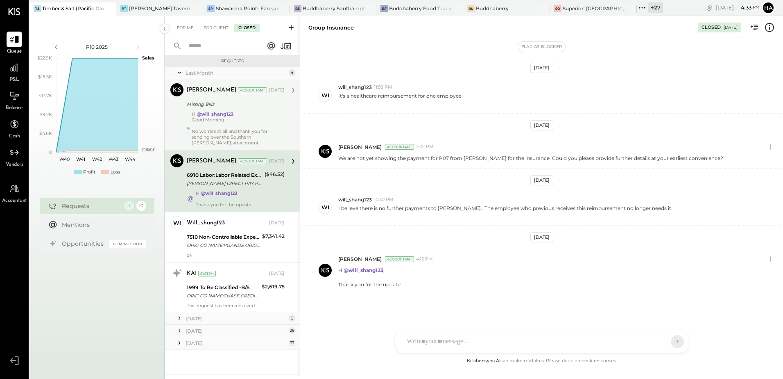
scroll to position [52, 0]
click at [219, 25] on div "For Client" at bounding box center [216, 28] width 33 height 8
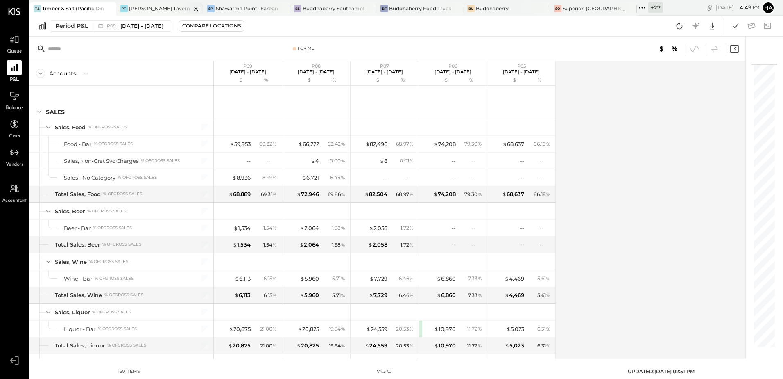
click at [133, 5] on div "[PERSON_NAME] Tavern" at bounding box center [159, 8] width 61 height 7
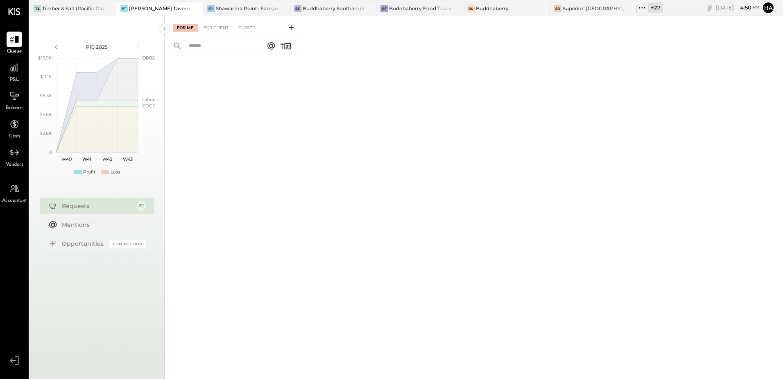
click at [281, 107] on div at bounding box center [232, 205] width 135 height 301
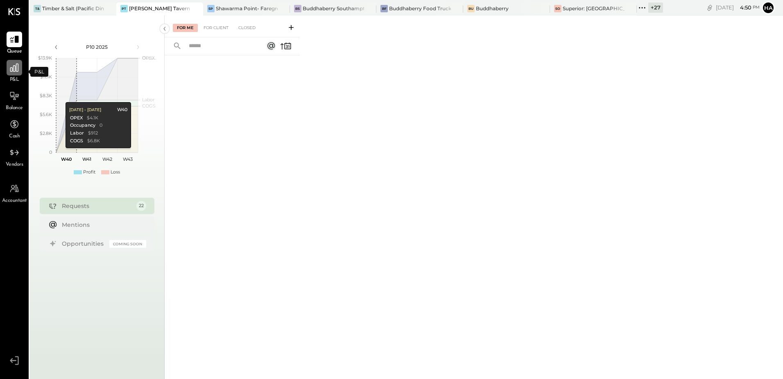
click at [15, 68] on icon at bounding box center [14, 68] width 8 height 8
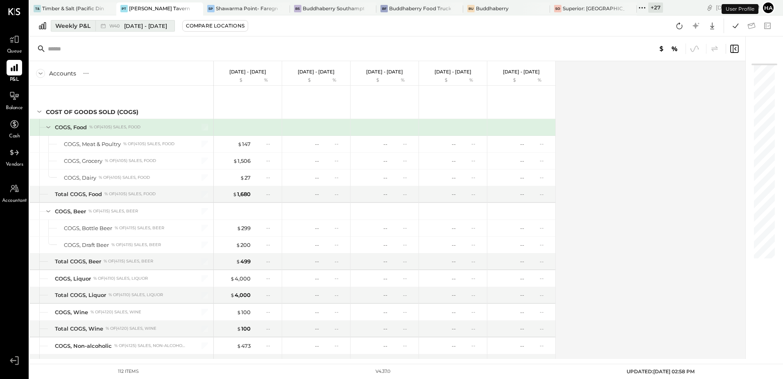
click at [71, 28] on div "Weekly P&L" at bounding box center [72, 26] width 35 height 8
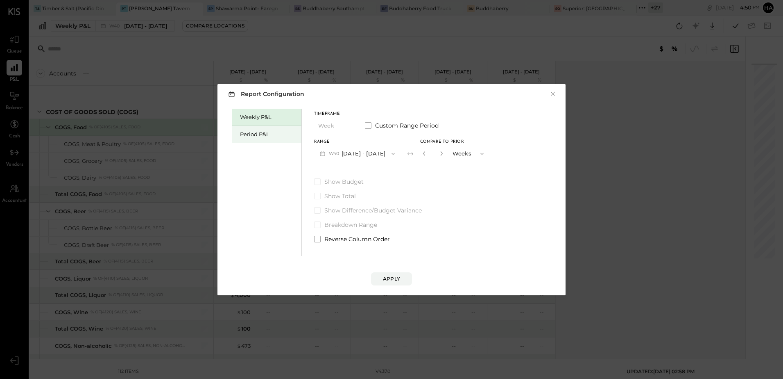
click at [252, 134] on div "Period P&L" at bounding box center [268, 134] width 57 height 8
click at [338, 153] on span "P10" at bounding box center [334, 153] width 10 height 7
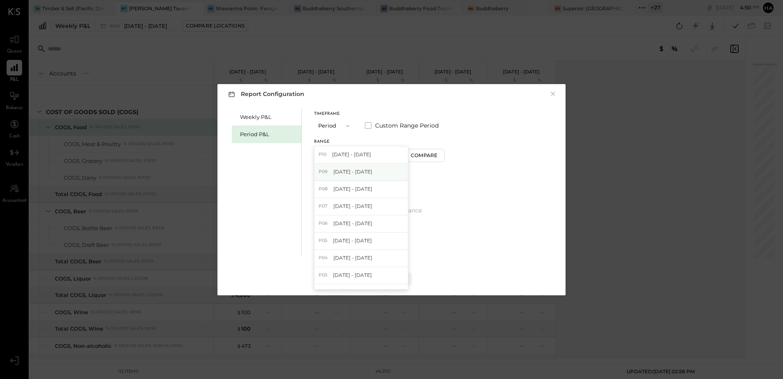
click at [347, 168] on span "[DATE] - [DATE]" at bounding box center [353, 171] width 39 height 7
click at [434, 154] on div "Compare" at bounding box center [425, 155] width 27 height 7
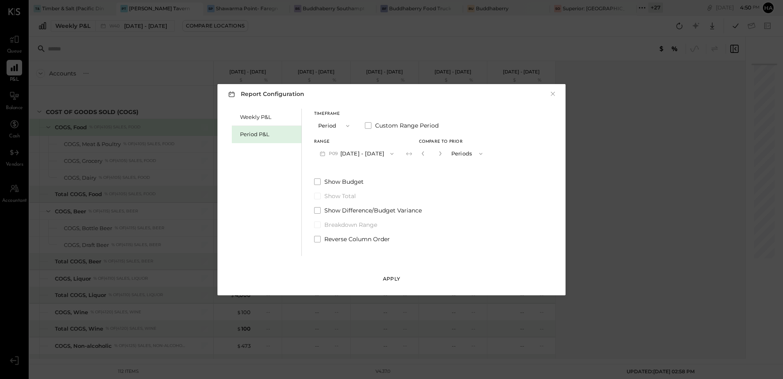
click at [384, 277] on div "Apply" at bounding box center [391, 278] width 17 height 7
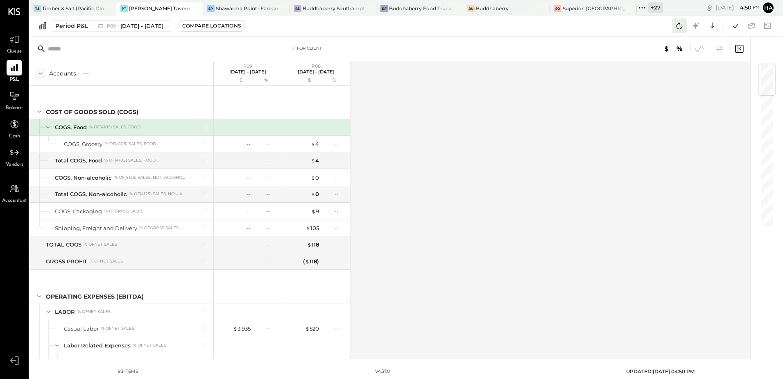
click at [685, 23] on button at bounding box center [679, 25] width 15 height 15
click at [733, 25] on icon at bounding box center [736, 25] width 11 height 11
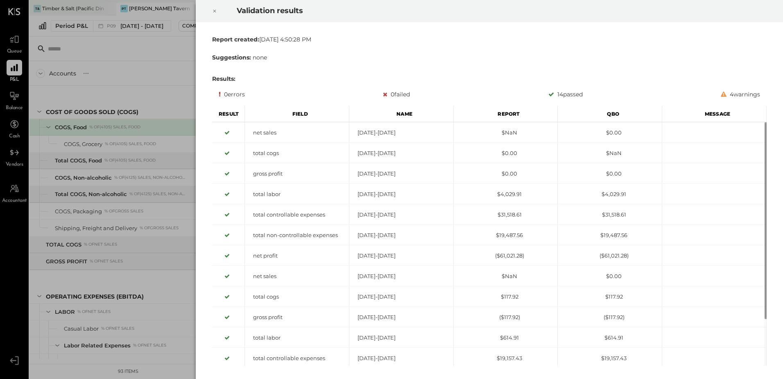
click at [213, 10] on icon at bounding box center [214, 11] width 5 height 10
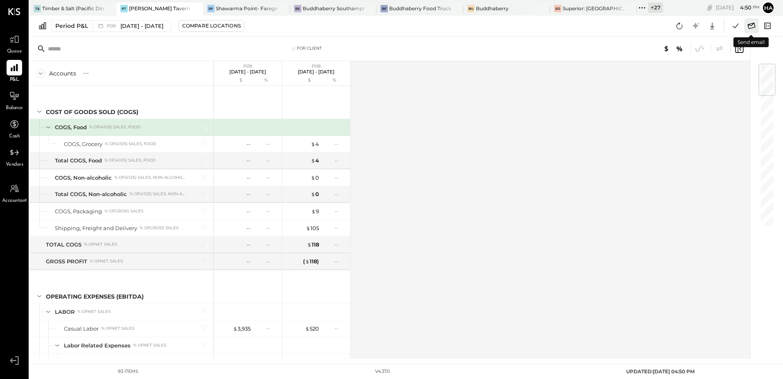
click at [749, 27] on icon at bounding box center [752, 26] width 8 height 6
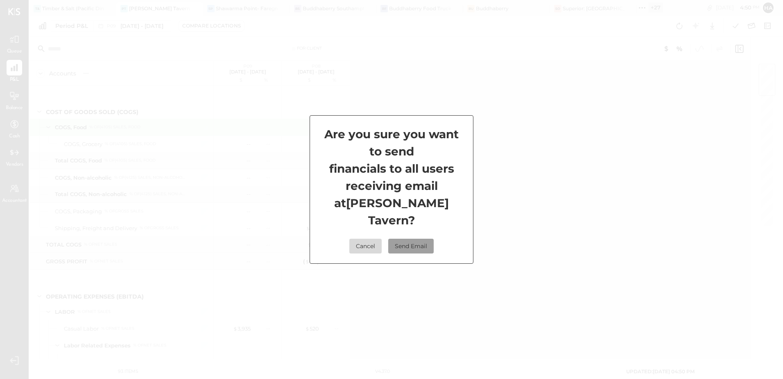
click at [422, 238] on button "Send Email" at bounding box center [410, 245] width 45 height 15
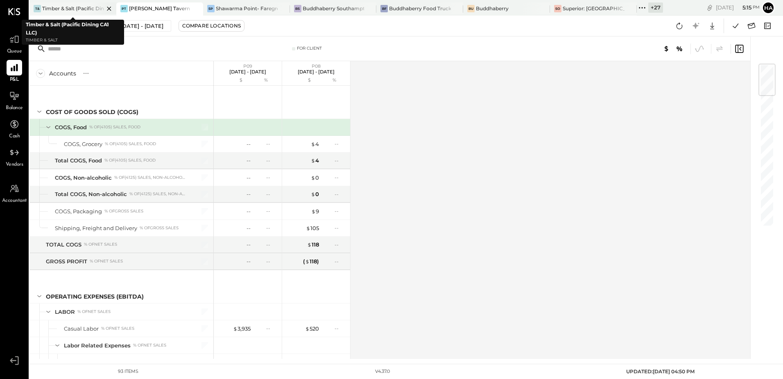
click at [62, 8] on div "Timber & Salt (Pacific Dining CA1 LLC)" at bounding box center [73, 8] width 62 height 7
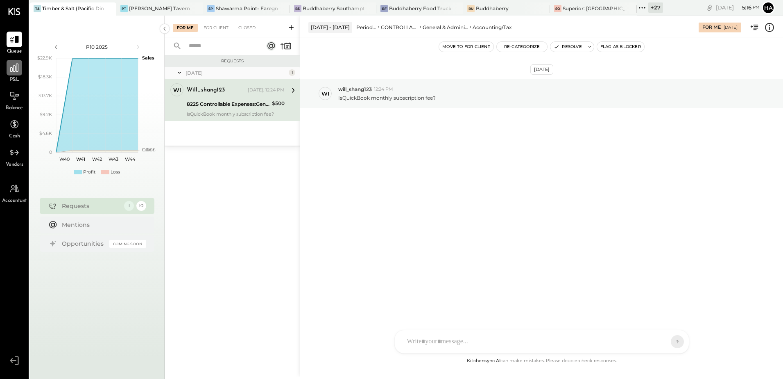
click at [14, 69] on icon at bounding box center [14, 67] width 11 height 11
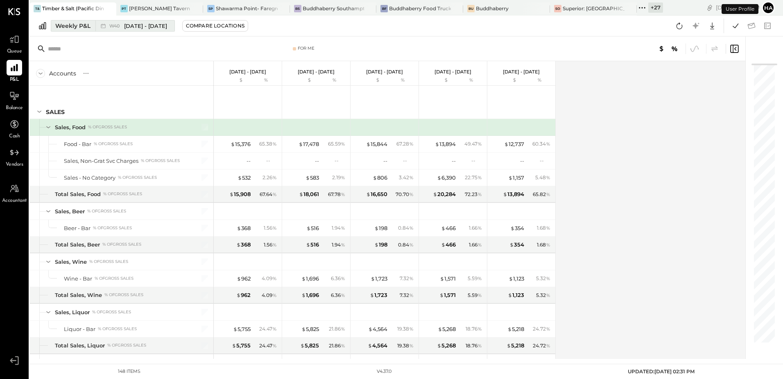
click at [148, 25] on span "[DATE] - [DATE]" at bounding box center [145, 26] width 43 height 8
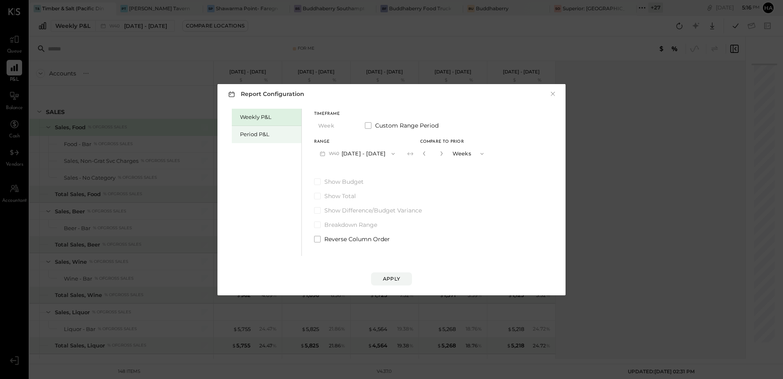
click at [254, 134] on div "Period P&L" at bounding box center [268, 134] width 57 height 8
click at [351, 154] on button "P10 [DATE] - [DATE]" at bounding box center [356, 153] width 84 height 15
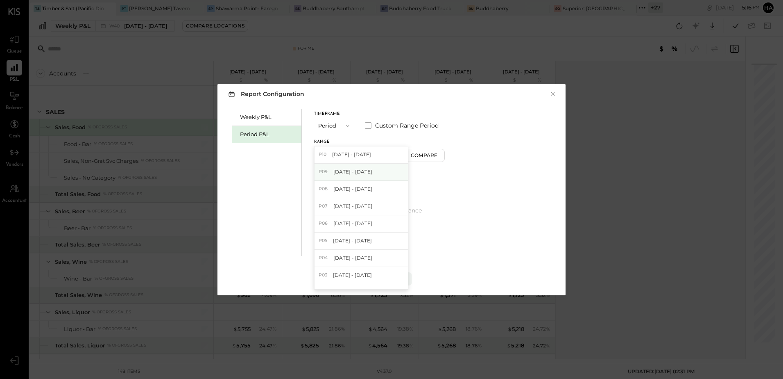
click at [368, 171] on span "[DATE] - [DATE]" at bounding box center [353, 171] width 39 height 7
drag, startPoint x: 411, startPoint y: 156, endPoint x: 416, endPoint y: 162, distance: 8.1
click at [412, 156] on div "Compare" at bounding box center [425, 155] width 27 height 7
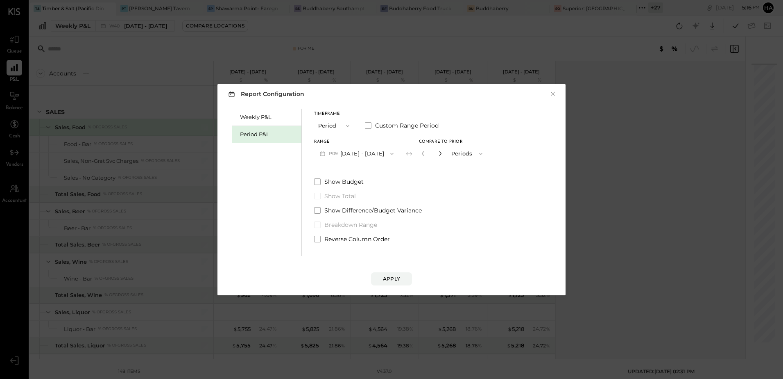
click at [438, 153] on icon "button" at bounding box center [440, 153] width 5 height 5
type input "*"
click at [395, 278] on div "Apply" at bounding box center [391, 278] width 17 height 7
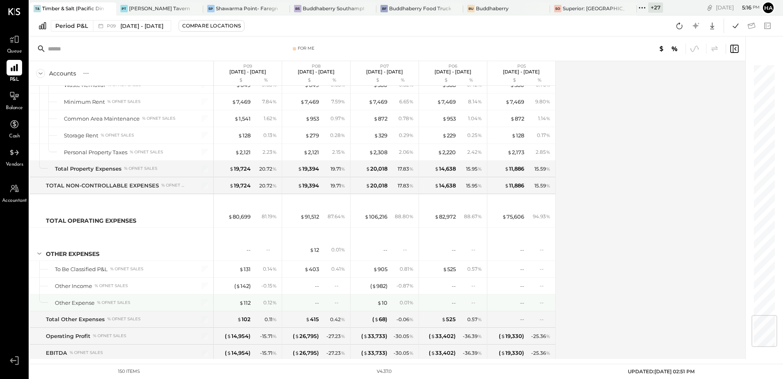
scroll to position [2129, 0]
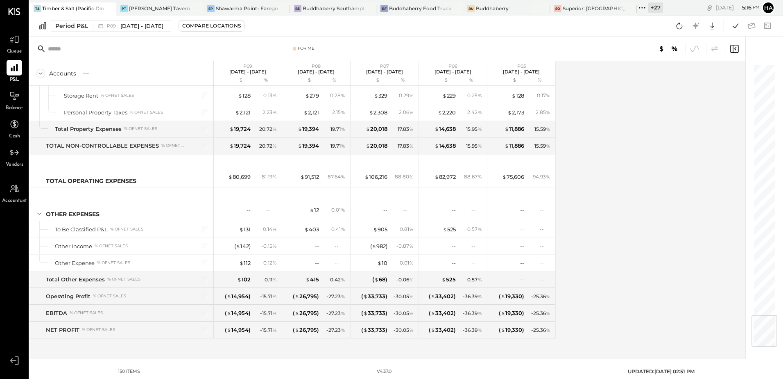
click at [618, 197] on div "Accounts S % GL P09 [DATE] - [DATE] $ % P08 [DATE] - [DATE] $ % P07 [DATE] - [D…" at bounding box center [388, 209] width 717 height 297
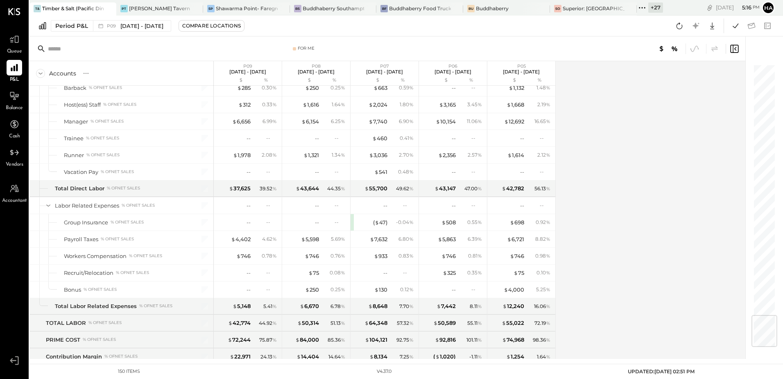
click at [674, 146] on div "Accounts S % GL P09 [DATE] - [DATE] $ % P08 [DATE] - [DATE] $ % P07 [DATE] - [D…" at bounding box center [388, 209] width 717 height 297
drag, startPoint x: 475, startPoint y: 113, endPoint x: 629, endPoint y: 166, distance: 162.9
click at [629, 166] on div "Accounts S % GL P09 [DATE] - [DATE] $ % P08 [DATE] - [DATE] $ % P07 [DATE] - [D…" at bounding box center [388, 209] width 717 height 297
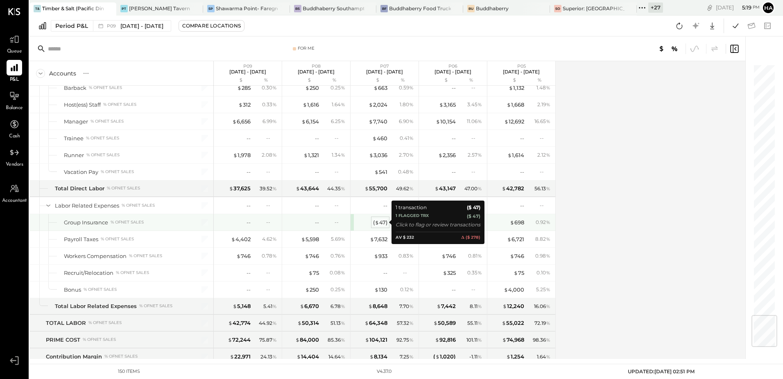
click at [384, 225] on div "( $ 47 )" at bounding box center [380, 222] width 14 height 8
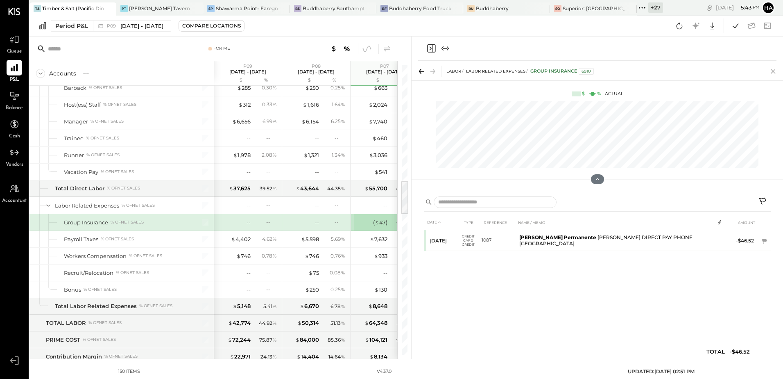
click at [776, 70] on icon at bounding box center [773, 71] width 11 height 11
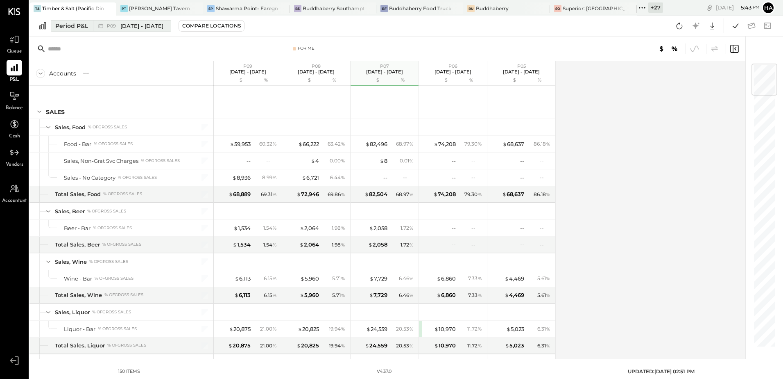
click at [115, 27] on span "P09" at bounding box center [112, 26] width 11 height 5
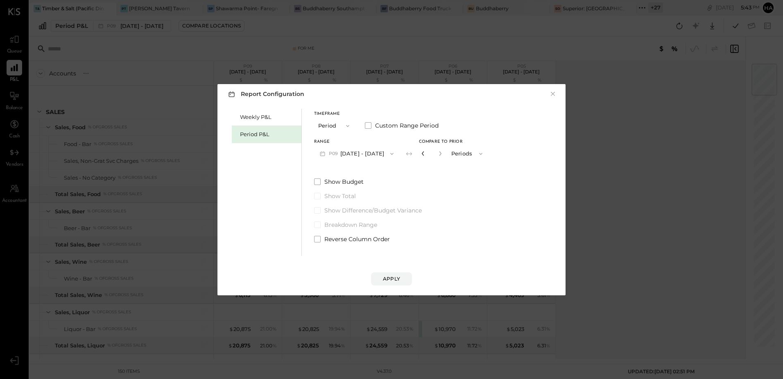
click at [422, 154] on icon "button" at bounding box center [423, 153] width 5 height 5
type input "*"
click at [422, 154] on icon "button" at bounding box center [423, 153] width 5 height 5
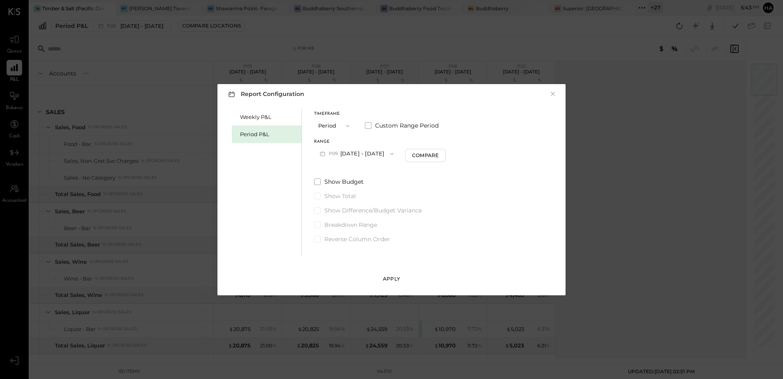
click at [393, 280] on div "Apply" at bounding box center [391, 278] width 17 height 7
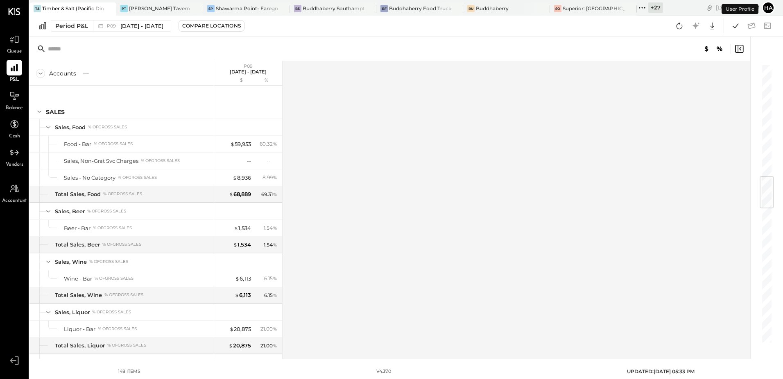
scroll to position [954, 0]
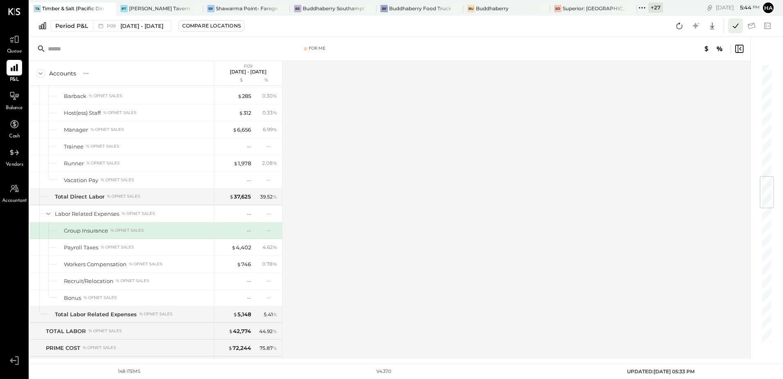
click at [738, 28] on icon at bounding box center [736, 25] width 11 height 11
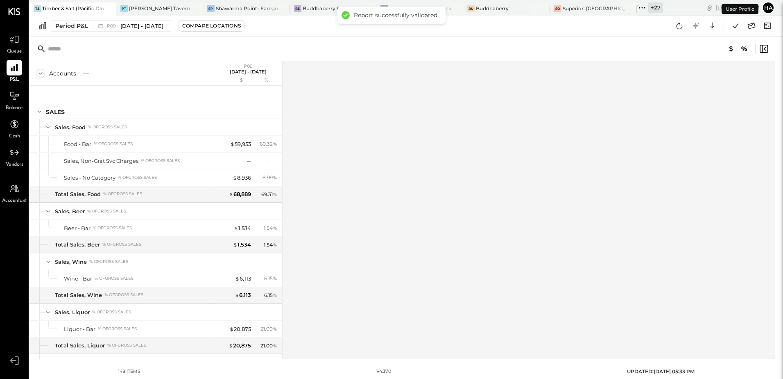
scroll to position [954, 0]
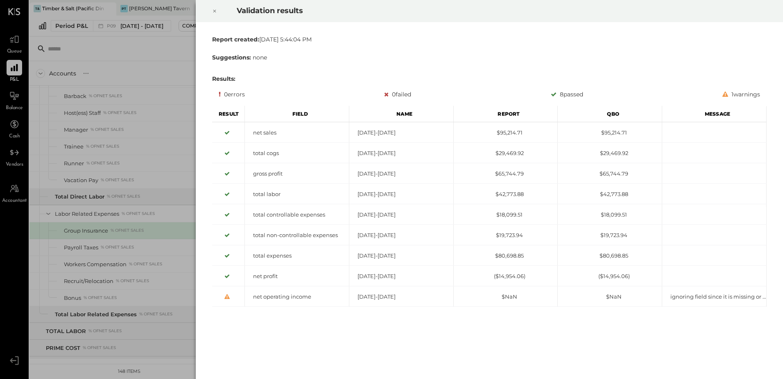
click at [215, 11] on icon at bounding box center [214, 11] width 5 height 10
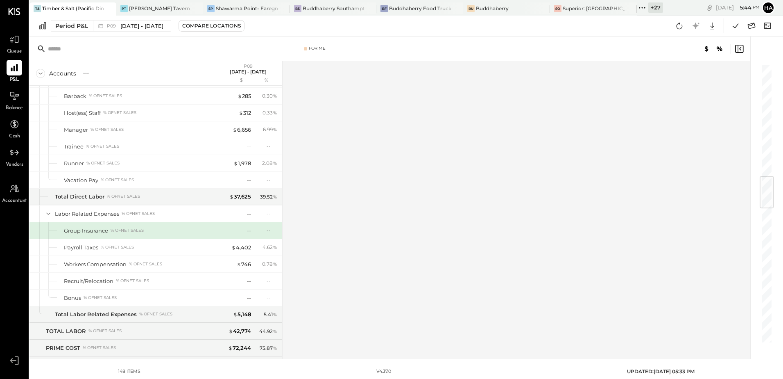
click at [572, 217] on div "Accounts S % GL P09 [DATE] - [DATE] $ % SALES Sales, Food % of GROSS SALES Food…" at bounding box center [391, 209] width 722 height 297
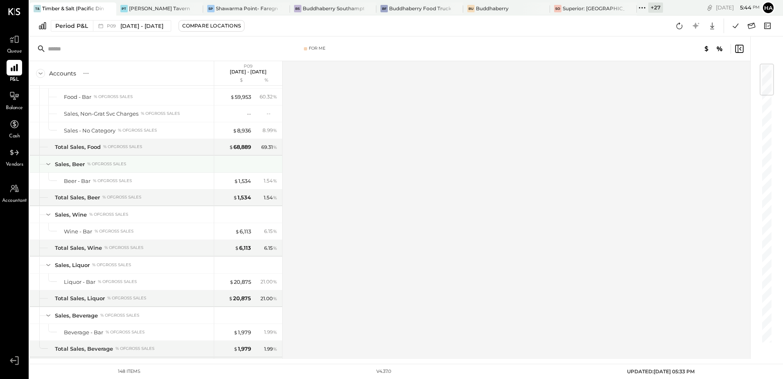
scroll to position [0, 0]
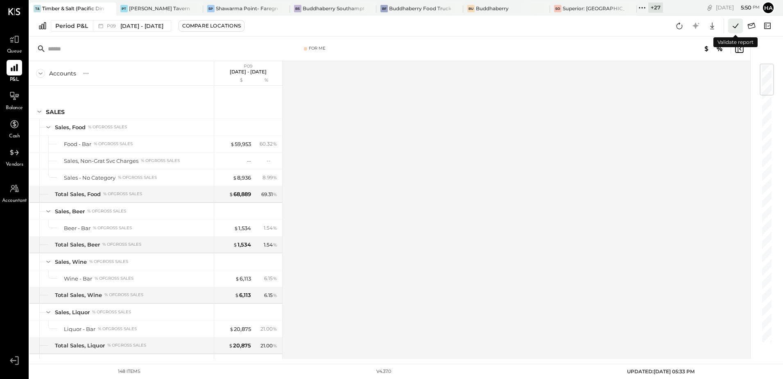
click at [738, 27] on icon at bounding box center [736, 25] width 11 height 11
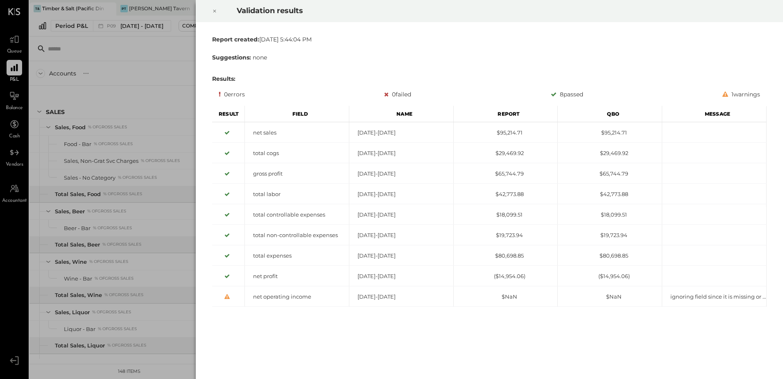
click at [213, 13] on icon at bounding box center [214, 11] width 5 height 10
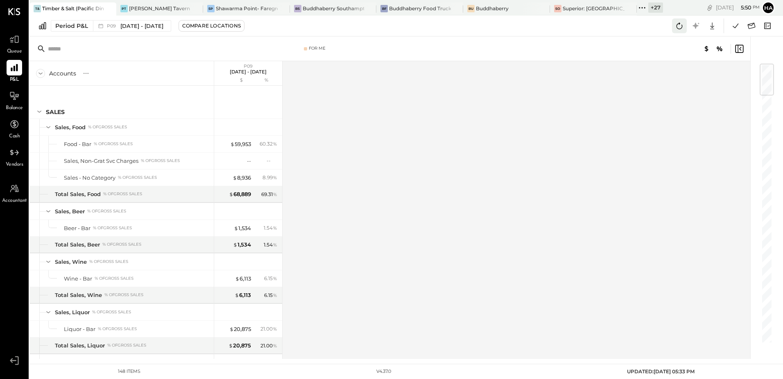
click at [681, 24] on icon at bounding box center [679, 25] width 11 height 11
click at [735, 27] on icon at bounding box center [736, 25] width 11 height 11
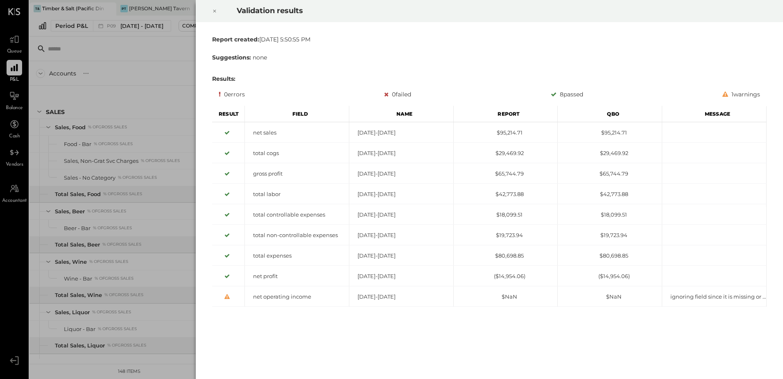
click at [213, 11] on icon at bounding box center [214, 11] width 5 height 10
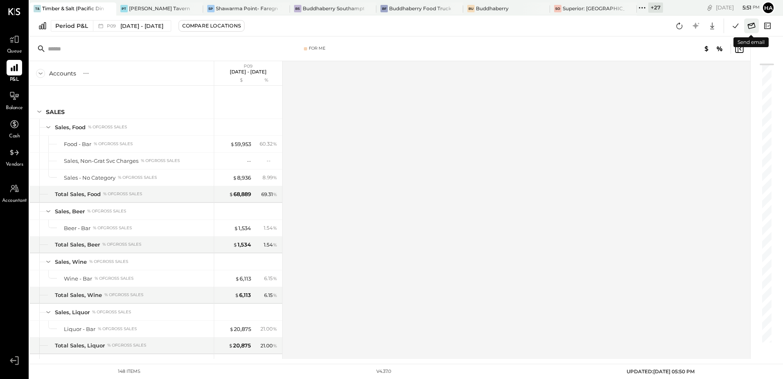
click at [752, 27] on icon at bounding box center [752, 25] width 11 height 11
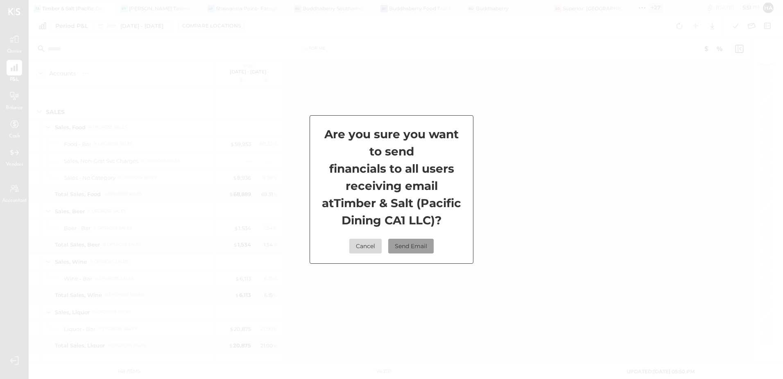
click at [415, 245] on button "Send Email" at bounding box center [410, 245] width 45 height 15
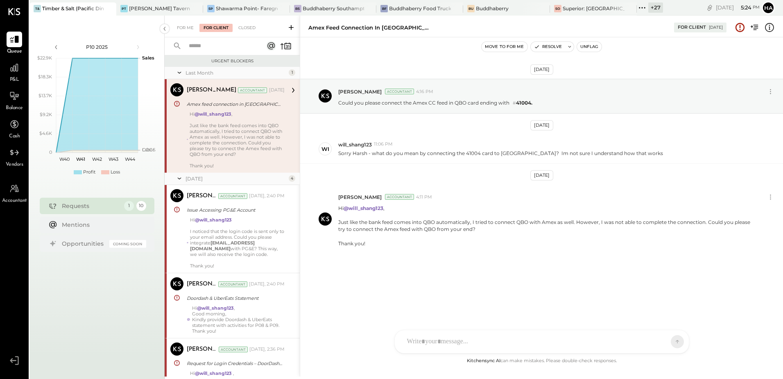
click at [422, 294] on div "Sep 3rd, 2025 Harsh Talajiya Accountant 4:16 PM Could you please connect the Am…" at bounding box center [541, 186] width 483 height 257
click at [290, 28] on icon at bounding box center [291, 27] width 8 height 8
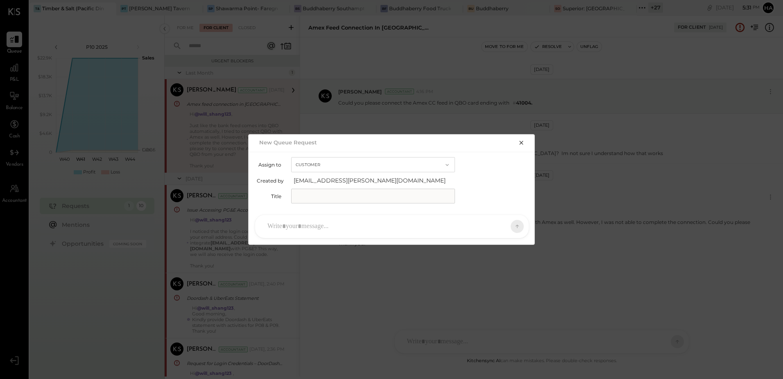
click at [322, 195] on input "text" at bounding box center [373, 195] width 164 height 15
type input "**********"
click at [301, 229] on div at bounding box center [384, 226] width 243 height 18
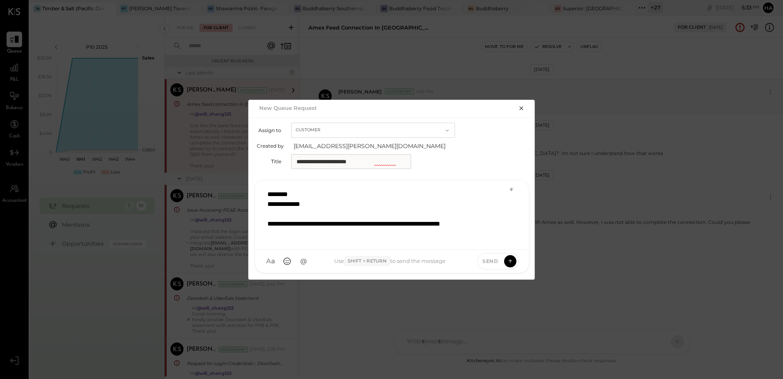
click at [334, 236] on div "**********" at bounding box center [382, 229] width 229 height 20
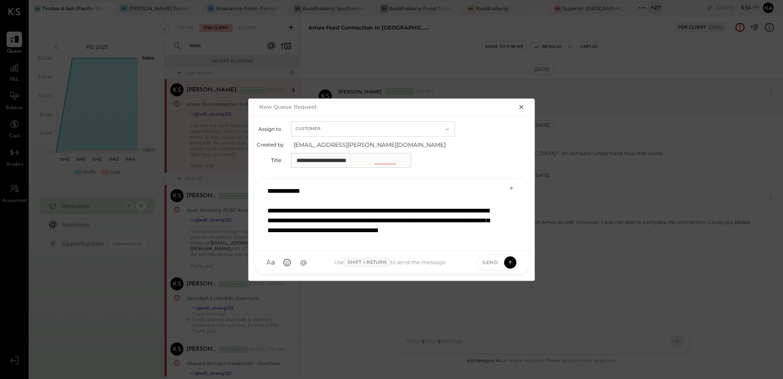
scroll to position [2, 0]
click at [352, 162] on input "**********" at bounding box center [351, 160] width 120 height 15
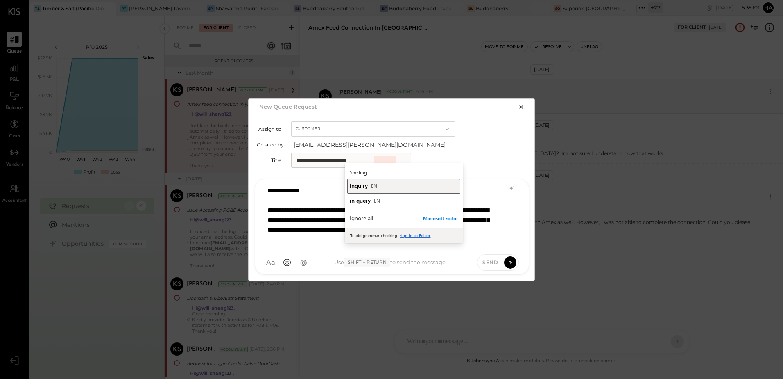
click at [364, 184] on span "inquiry" at bounding box center [359, 186] width 18 height 8
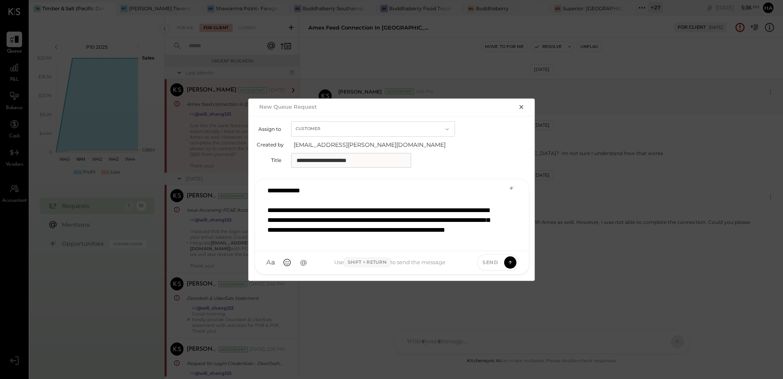
click at [463, 240] on div "**********" at bounding box center [382, 224] width 228 height 39
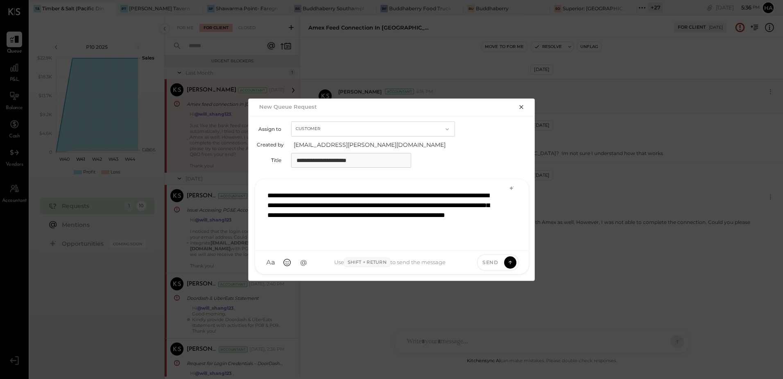
scroll to position [25, 0]
click at [511, 188] on icon at bounding box center [512, 188] width 4 height 4
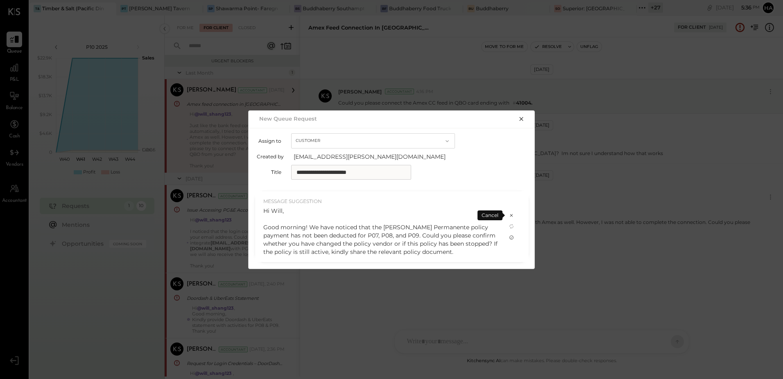
click at [512, 237] on icon at bounding box center [512, 237] width 4 height 4
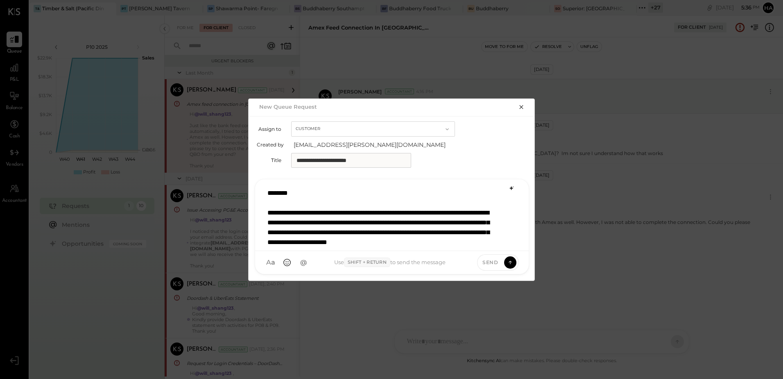
scroll to position [2, 0]
click at [439, 235] on p "**********" at bounding box center [382, 230] width 228 height 89
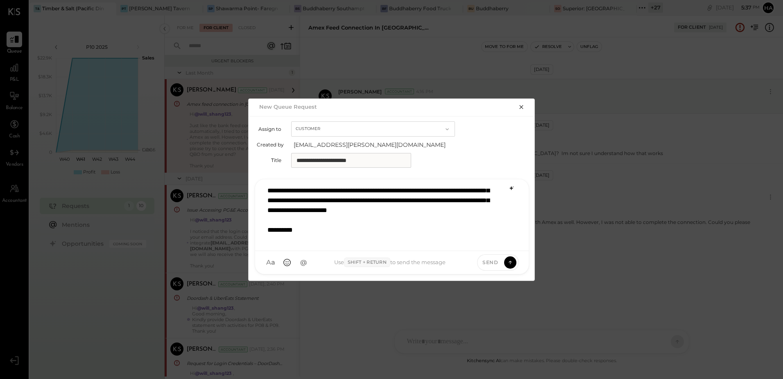
scroll to position [0, 0]
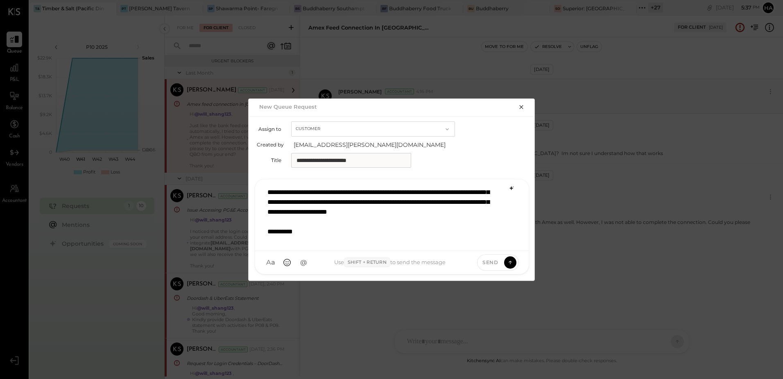
click at [346, 211] on p "**********" at bounding box center [382, 202] width 228 height 89
drag, startPoint x: 528, startPoint y: 218, endPoint x: 529, endPoint y: 190, distance: 27.9
click at [529, 190] on div "**********" at bounding box center [392, 215] width 274 height 72
click at [452, 199] on p "**********" at bounding box center [382, 202] width 228 height 89
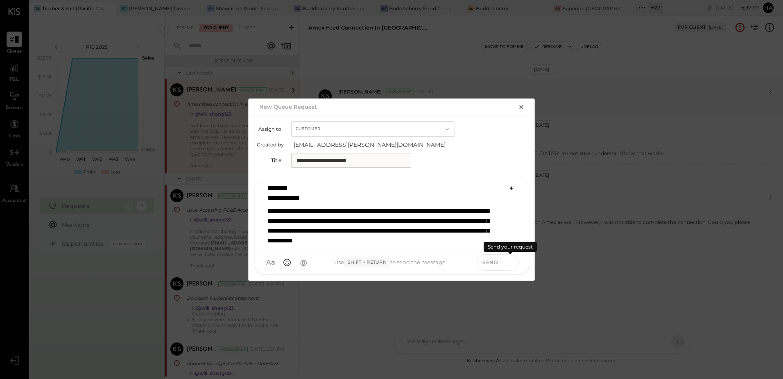
click at [508, 261] on icon at bounding box center [510, 262] width 7 height 8
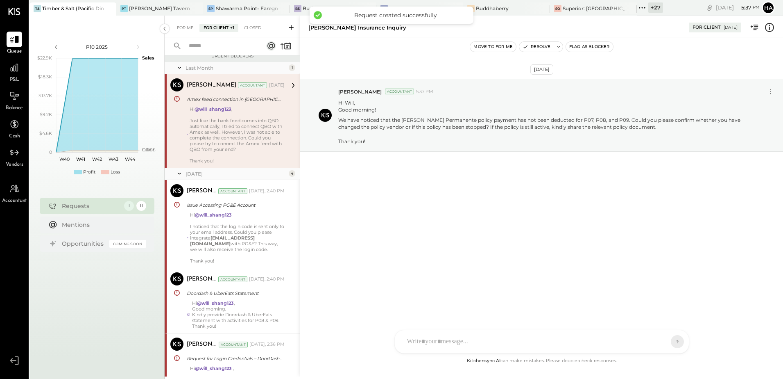
scroll to position [0, 0]
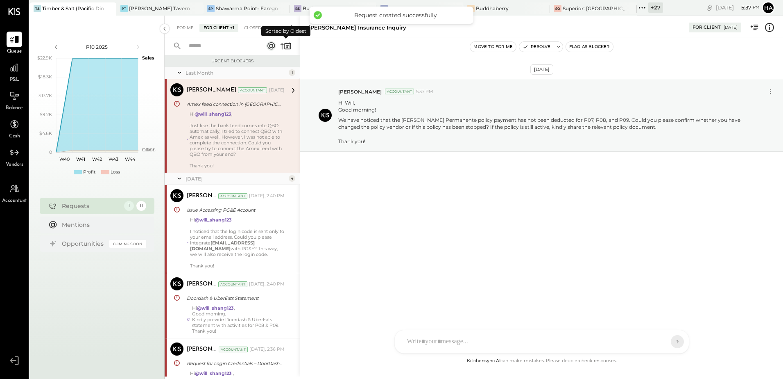
click at [282, 46] on icon at bounding box center [282, 46] width 3 height 6
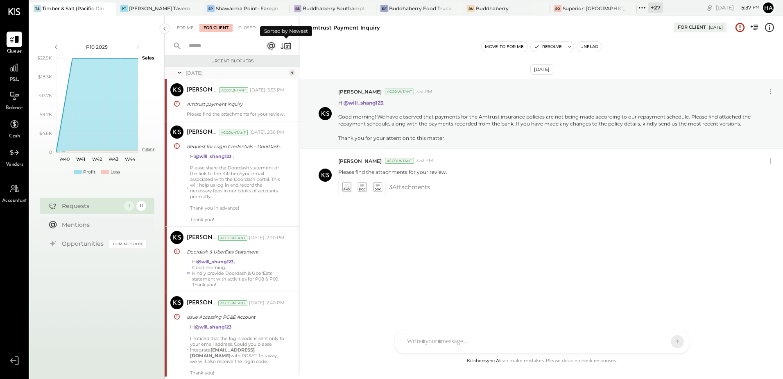
click at [281, 45] on icon at bounding box center [285, 45] width 11 height 11
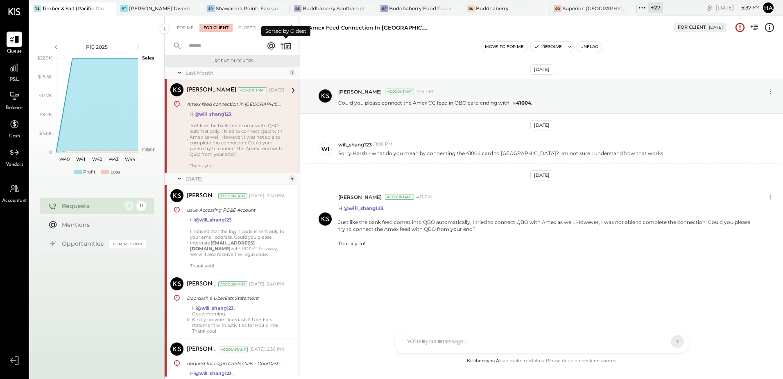
click at [281, 45] on icon at bounding box center [285, 45] width 11 height 11
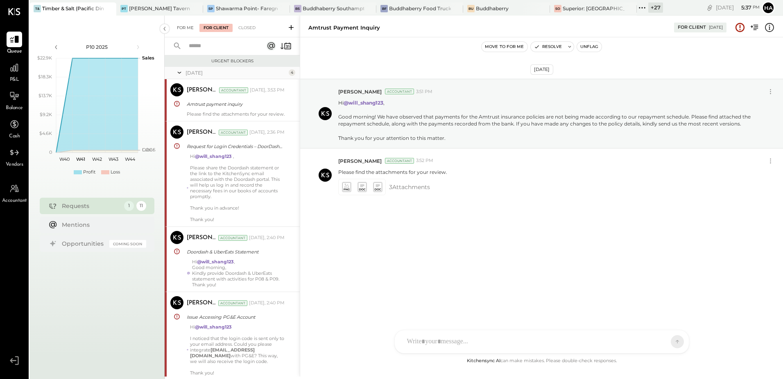
click at [187, 28] on div "For Me" at bounding box center [185, 28] width 25 height 8
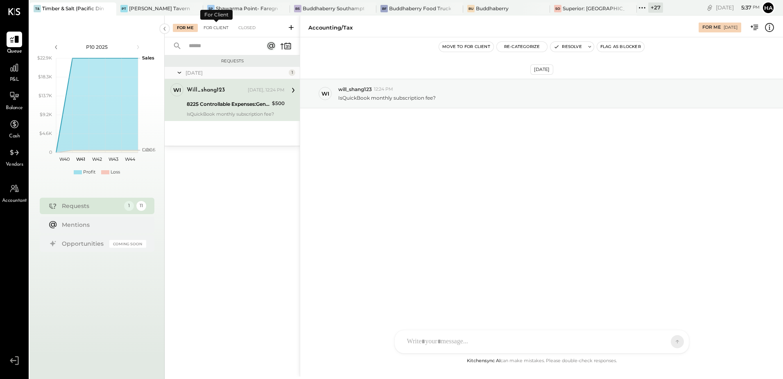
click at [219, 27] on div "For Client" at bounding box center [216, 28] width 33 height 8
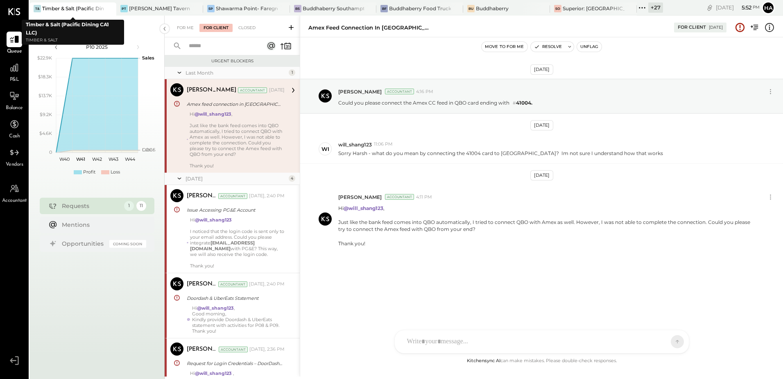
click at [109, 9] on icon at bounding box center [109, 9] width 4 height 4
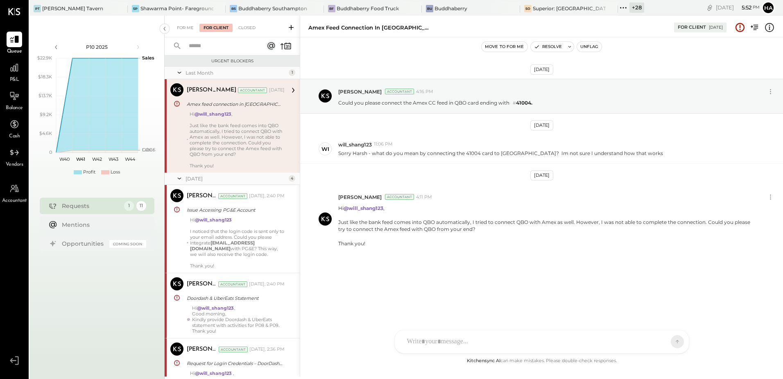
click at [109, 9] on div at bounding box center [113, 8] width 29 height 12
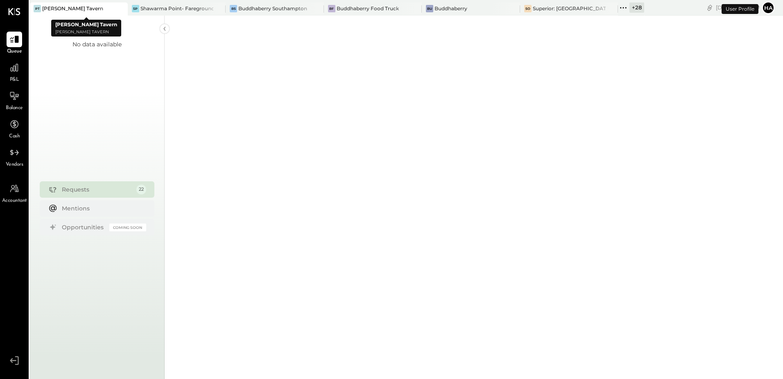
click at [118, 8] on icon at bounding box center [121, 9] width 10 height 10
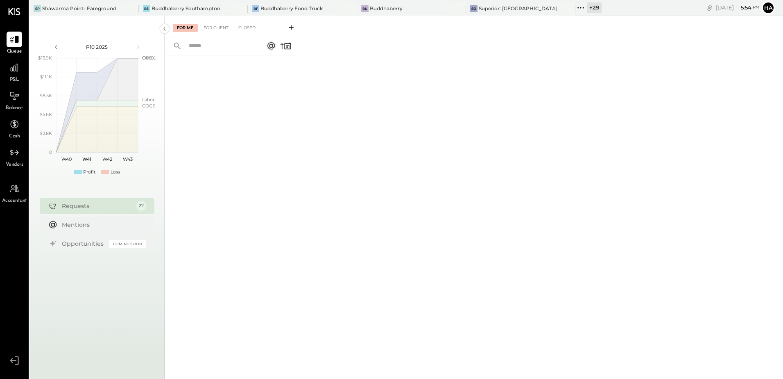
click at [438, 243] on div "For Me For Client Closed" at bounding box center [474, 196] width 619 height 361
